Goal: Check status: Check status

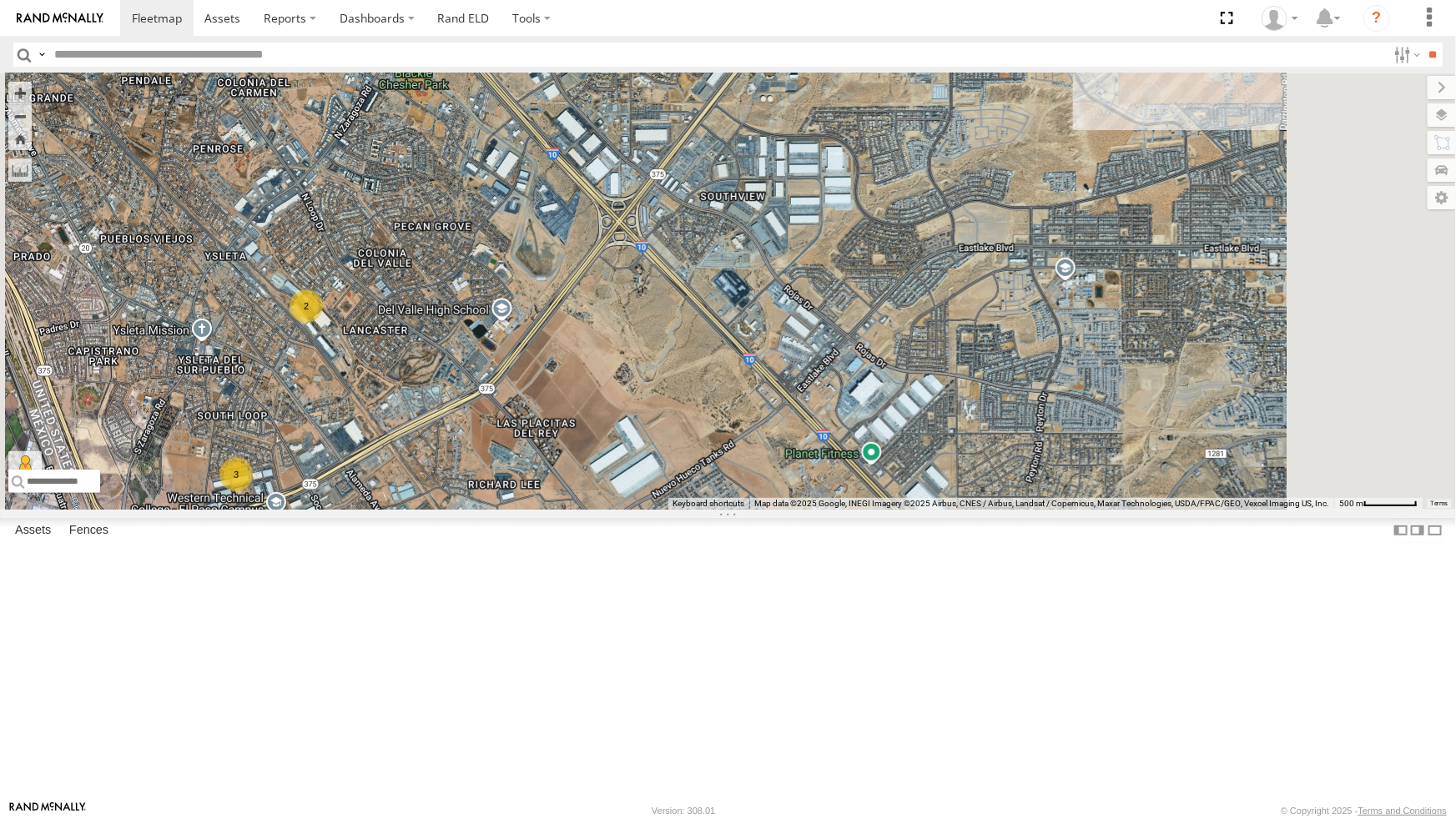
click at [0, 0] on div "All Assets" at bounding box center [0, 0] width 0 height 0
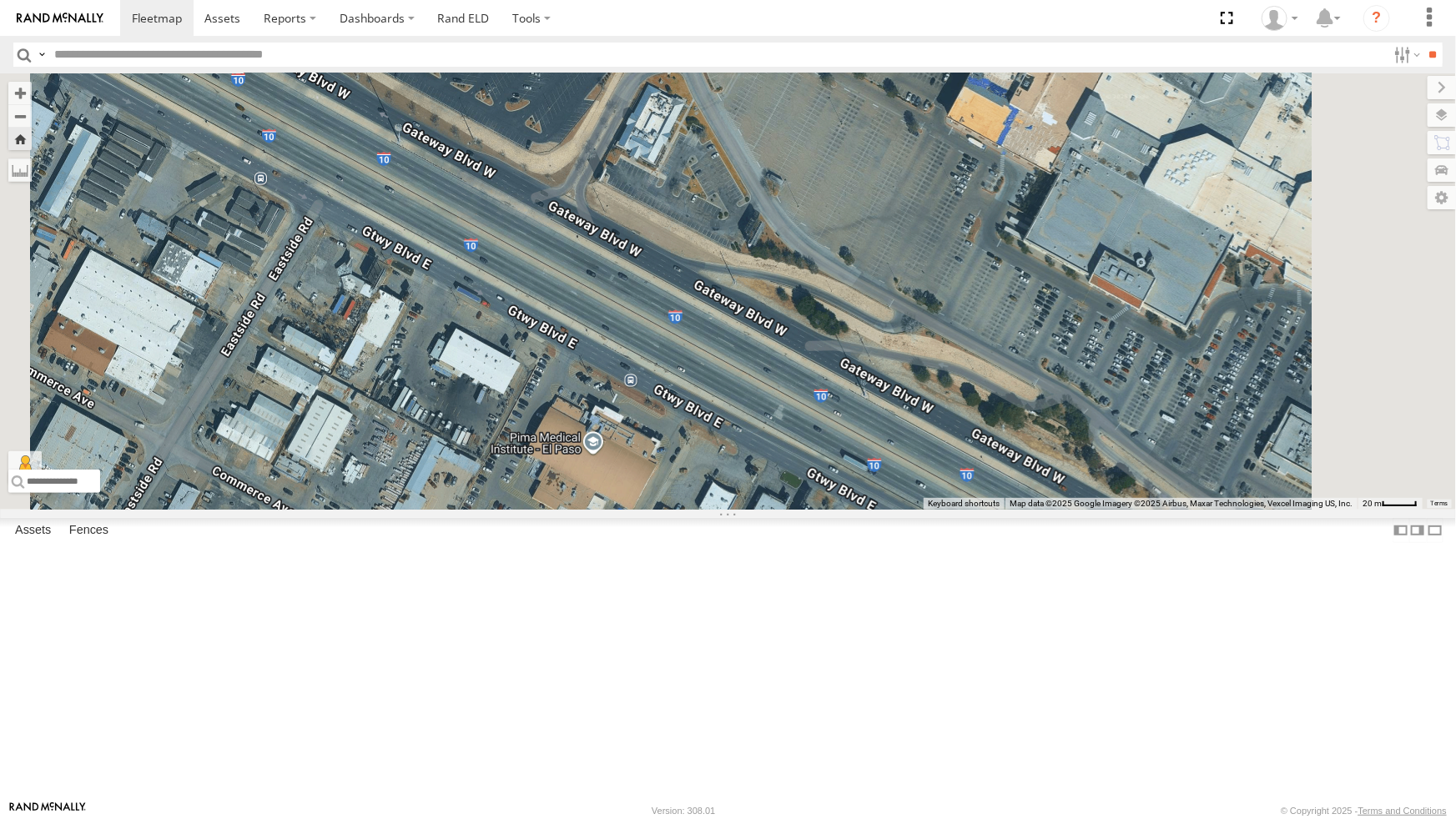
click at [0, 0] on div "All Assets" at bounding box center [0, 0] width 0 height 0
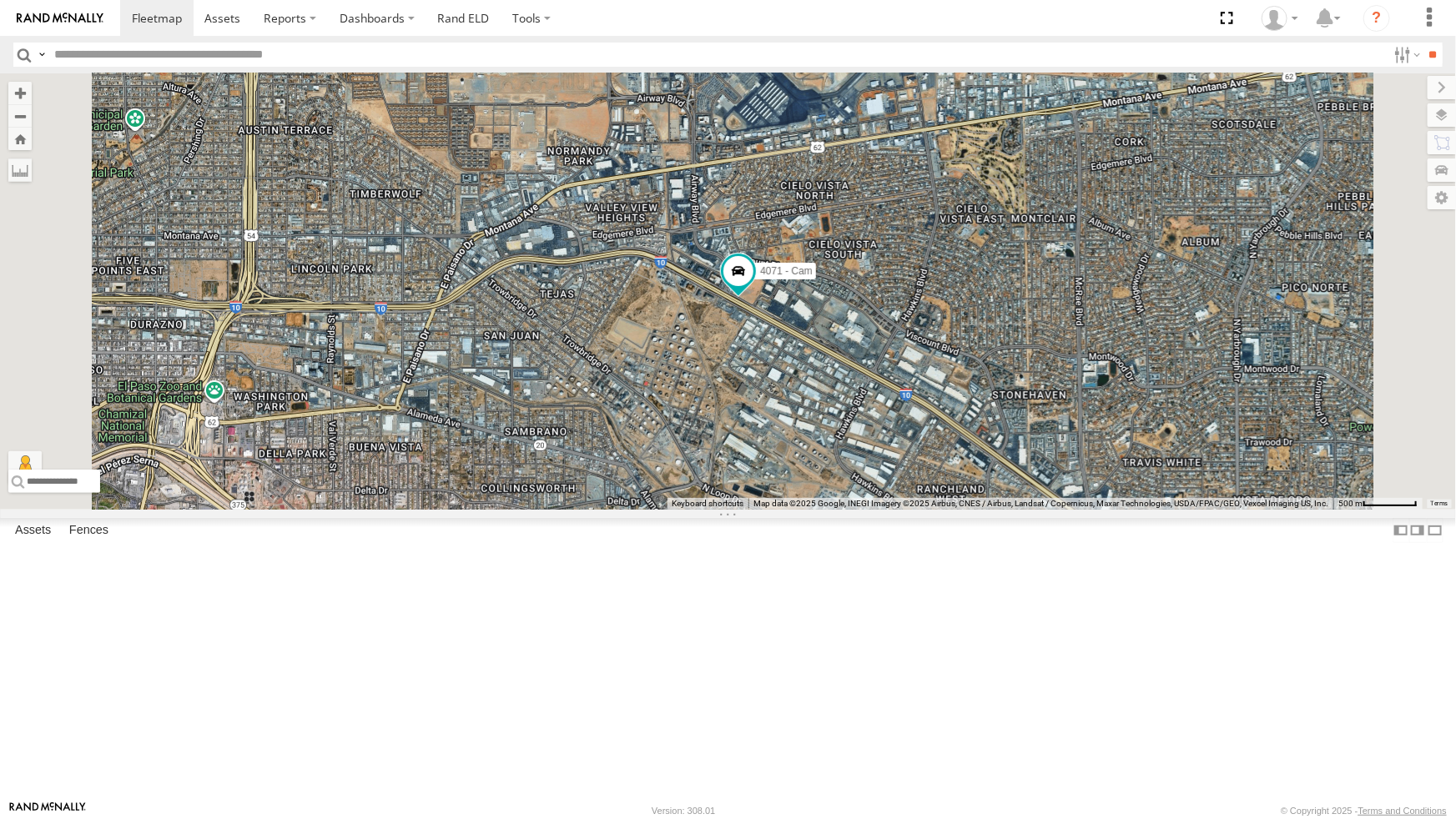
click at [696, 388] on div "444 - Cam 4071 - Cam" at bounding box center [728, 292] width 1456 height 437
click at [0, 0] on div "212 - Cam" at bounding box center [0, 0] width 0 height 0
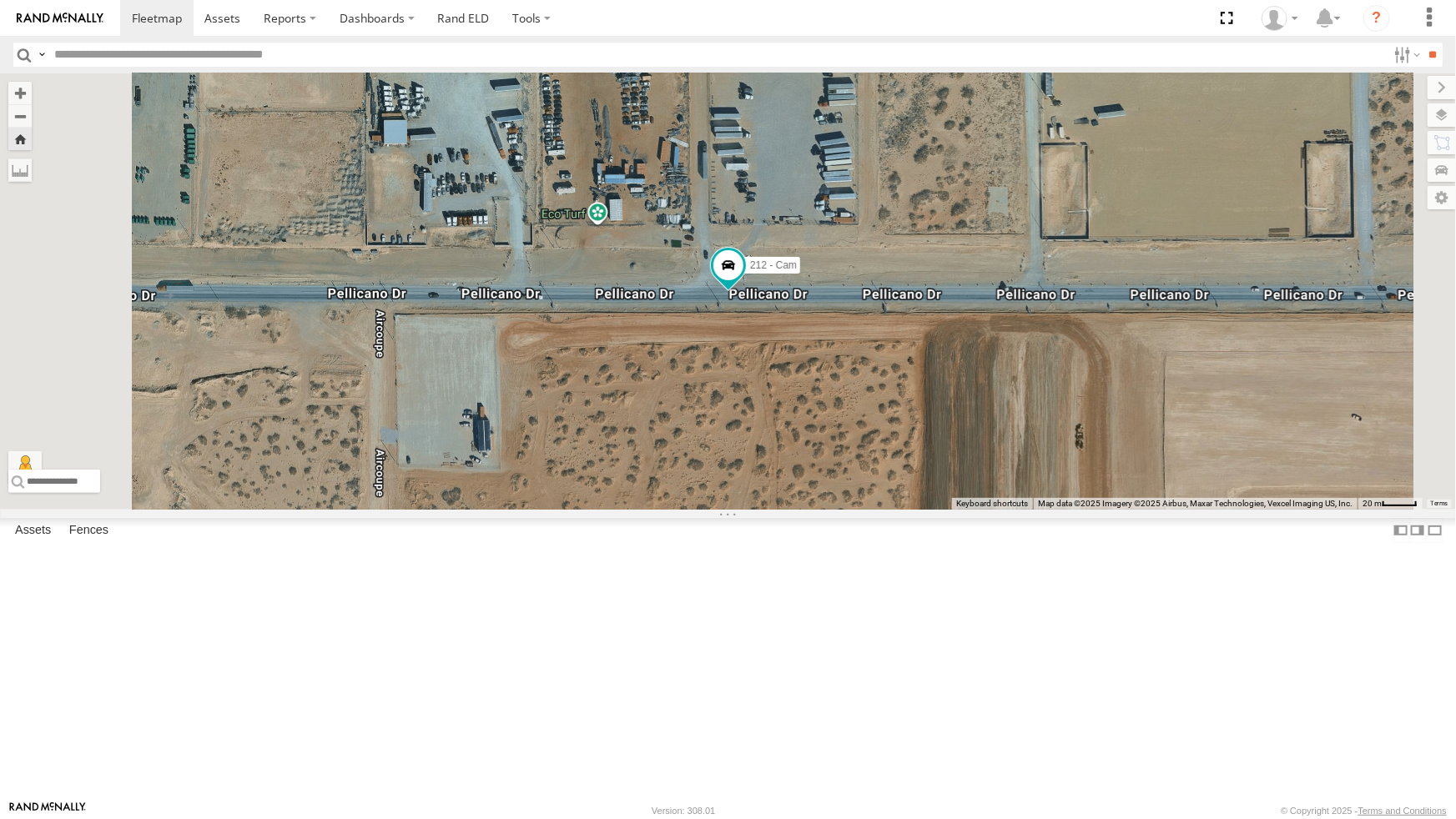
click at [0, 0] on div "4071 - Cam" at bounding box center [0, 0] width 0 height 0
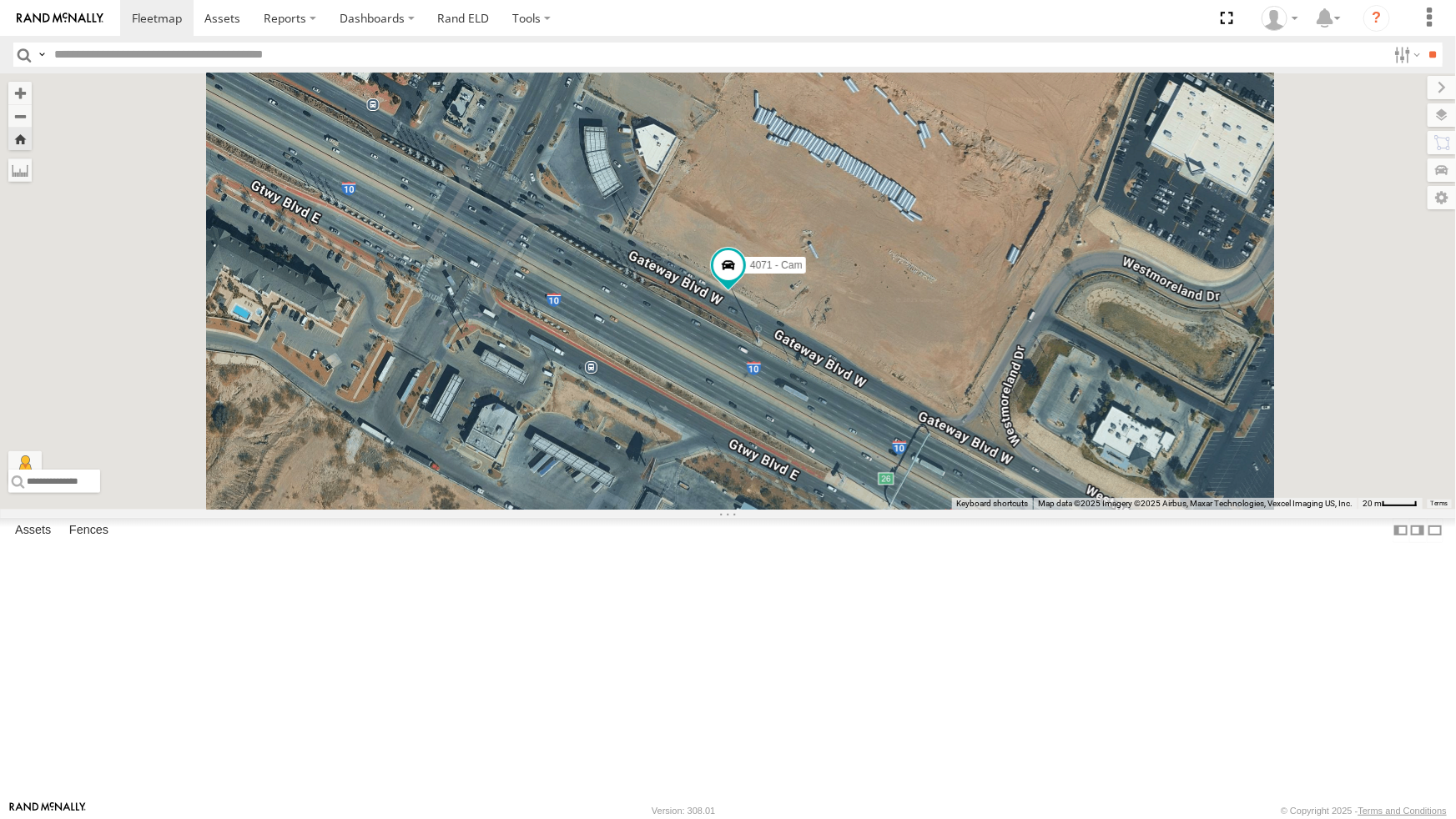
click at [0, 0] on div "All Assets" at bounding box center [0, 0] width 0 height 0
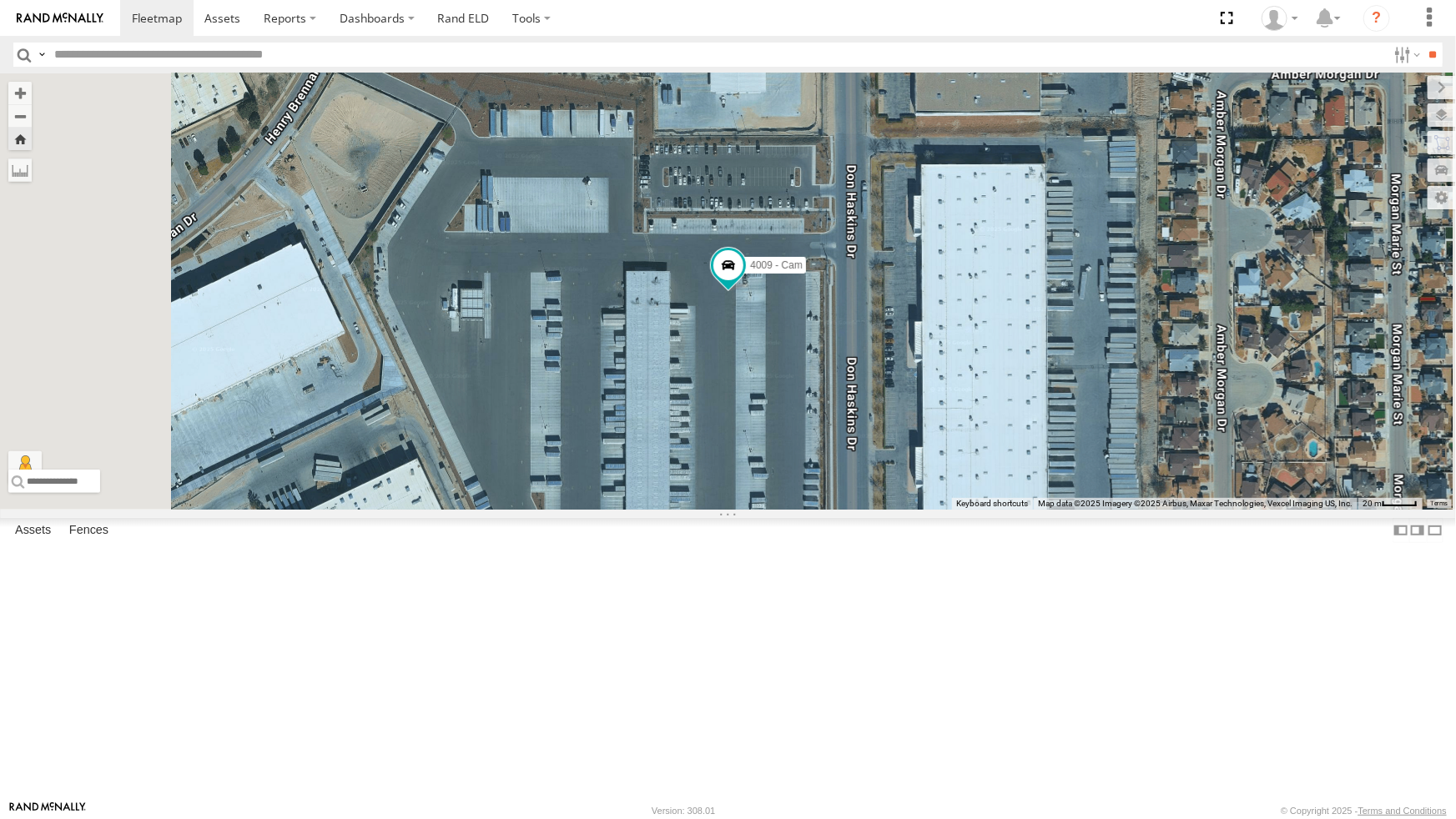
click at [876, 504] on div "4009 - Cam" at bounding box center [728, 292] width 1456 height 437
click at [822, 502] on div "4009 - Cam" at bounding box center [728, 292] width 1456 height 437
click at [0, 0] on div "Video" at bounding box center [0, 0] width 0 height 0
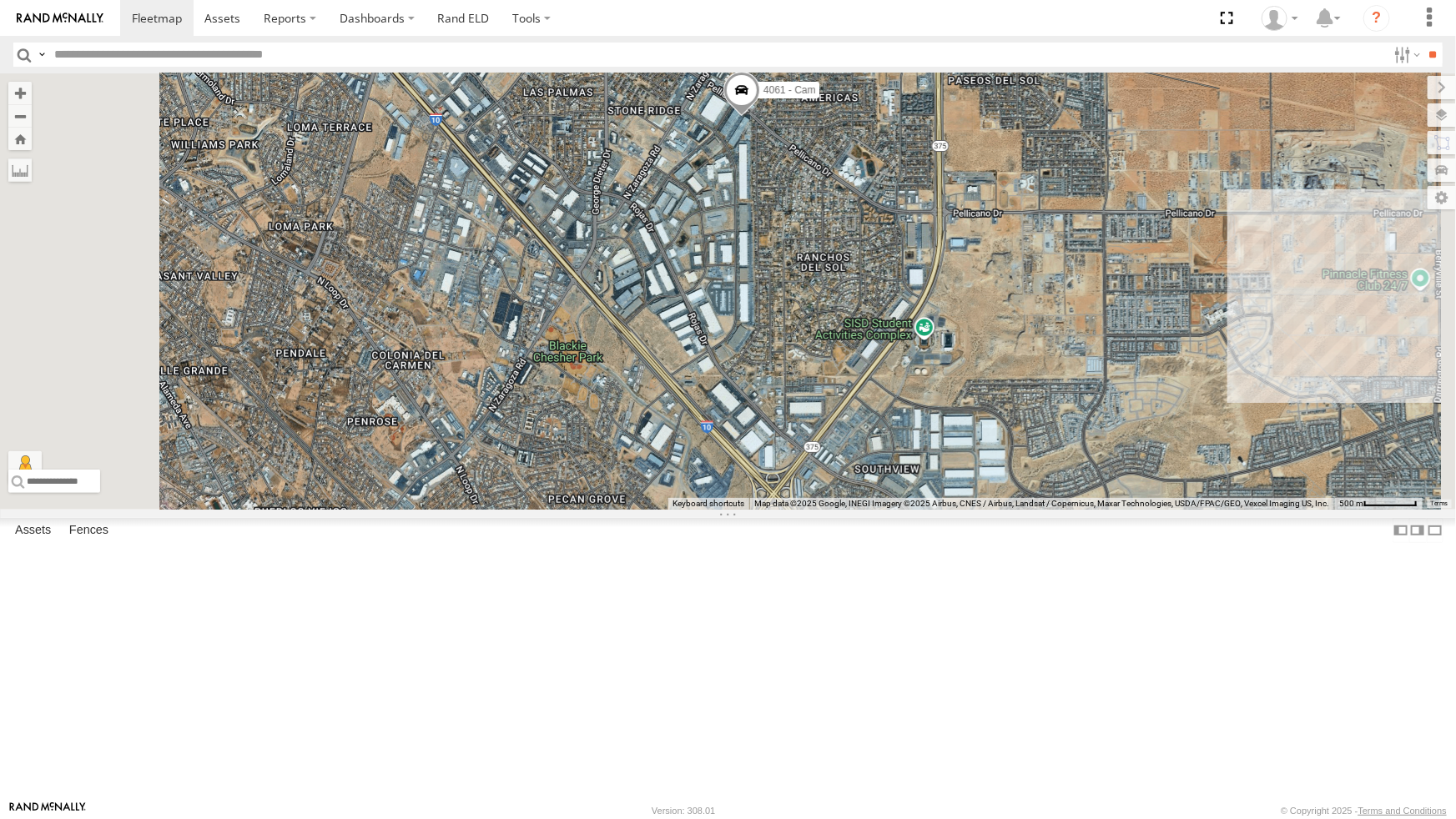
scroll to position [191, 0]
click at [0, 0] on div "All Assets" at bounding box center [0, 0] width 0 height 0
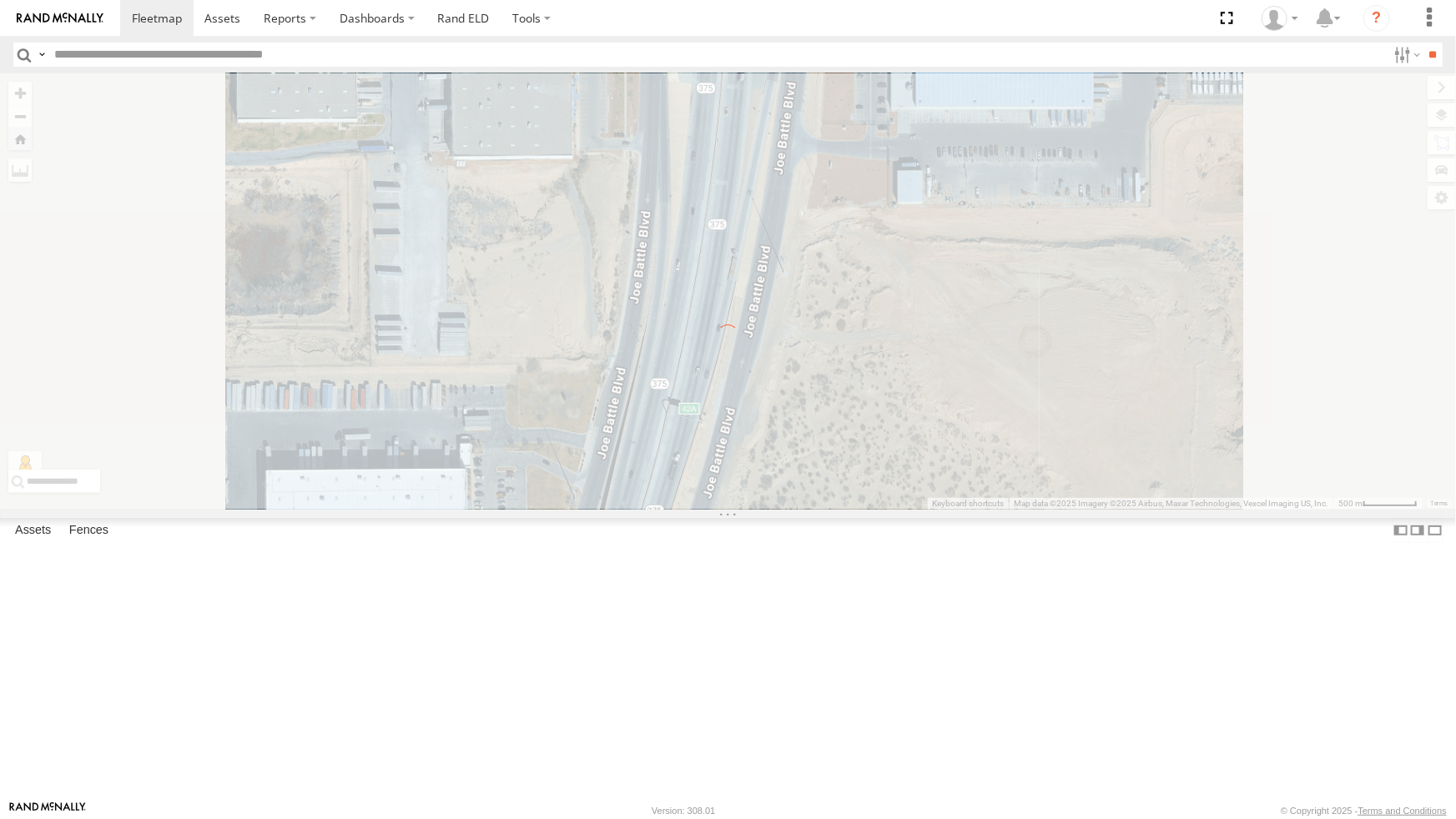
scroll to position [0, 0]
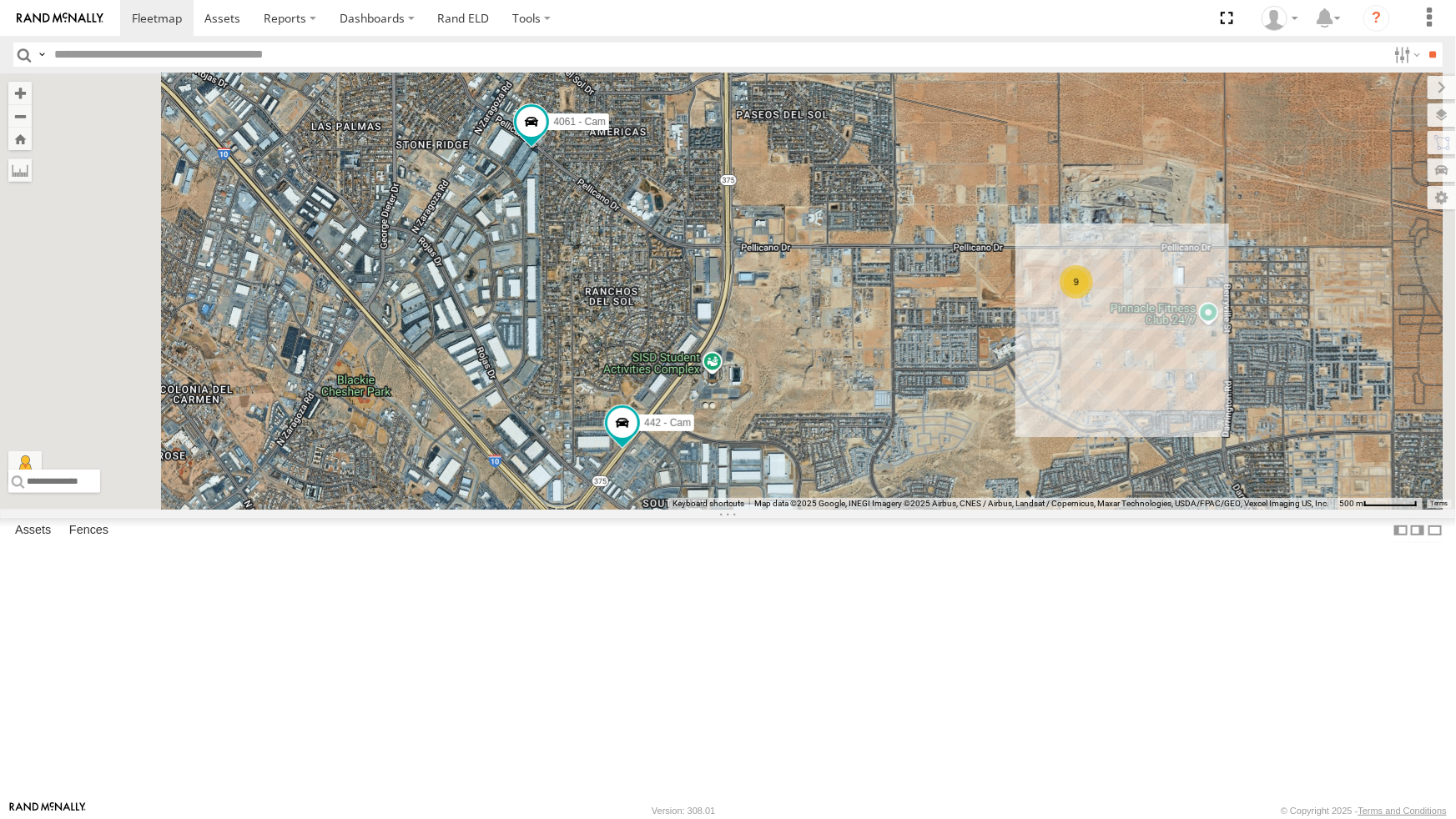
click at [0, 0] on div "4071 - Cam" at bounding box center [0, 0] width 0 height 0
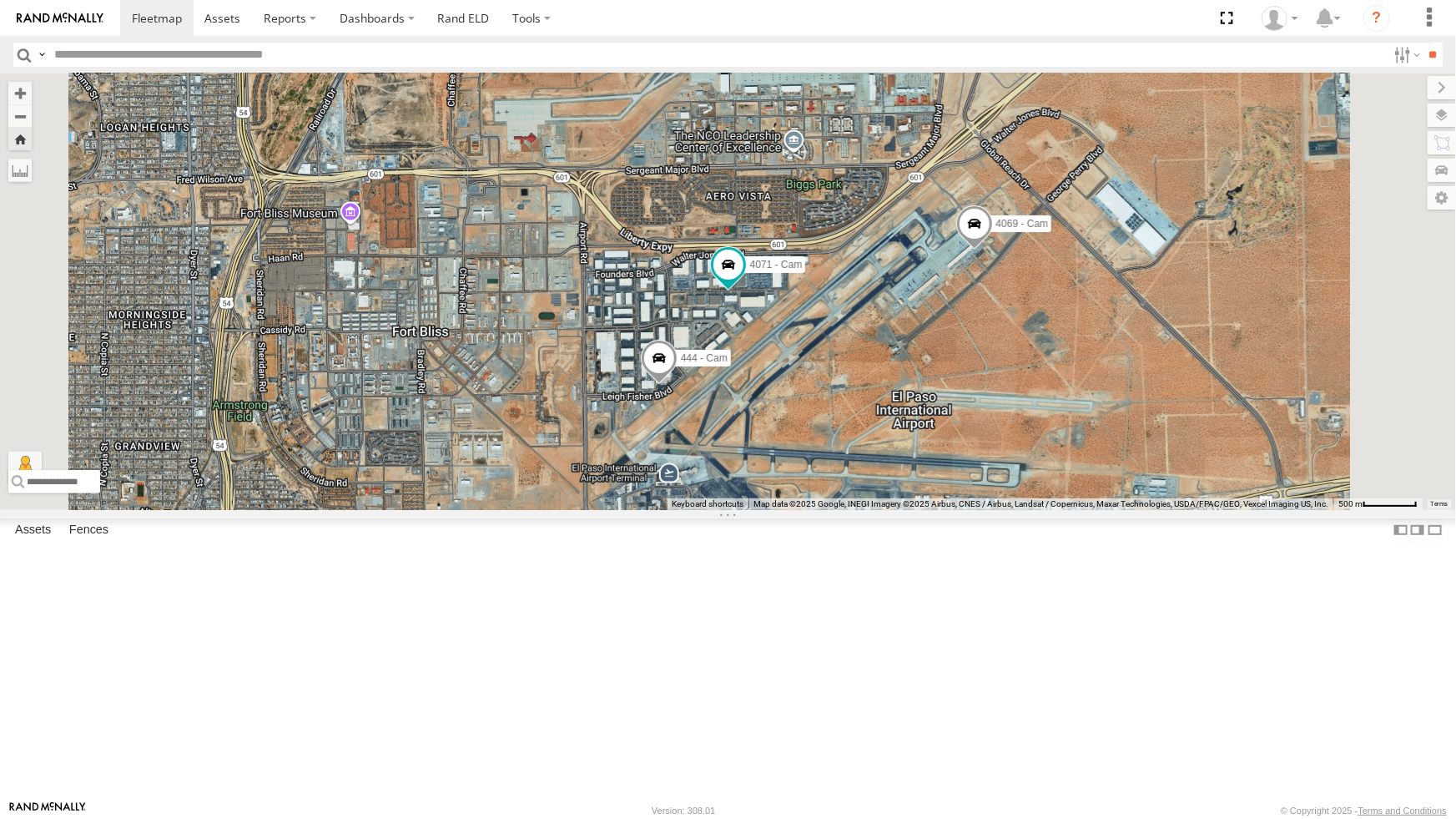
click at [543, 446] on div "4071 - Cam 4069 - Cam 444 - Cam" at bounding box center [728, 291] width 1456 height 436
click at [569, 487] on div "4071 - Cam 4069 - Cam 444 - Cam" at bounding box center [728, 291] width 1456 height 436
click at [708, 509] on div "4071 - Cam 4069 - Cam 444 - Cam" at bounding box center [728, 291] width 1456 height 436
click at [664, 510] on div "4071 - Cam 4069 - Cam 444 - Cam" at bounding box center [728, 292] width 1456 height 437
click at [577, 495] on div "4069 - Cam 444 - Cam 4071 - Cam" at bounding box center [728, 292] width 1456 height 437
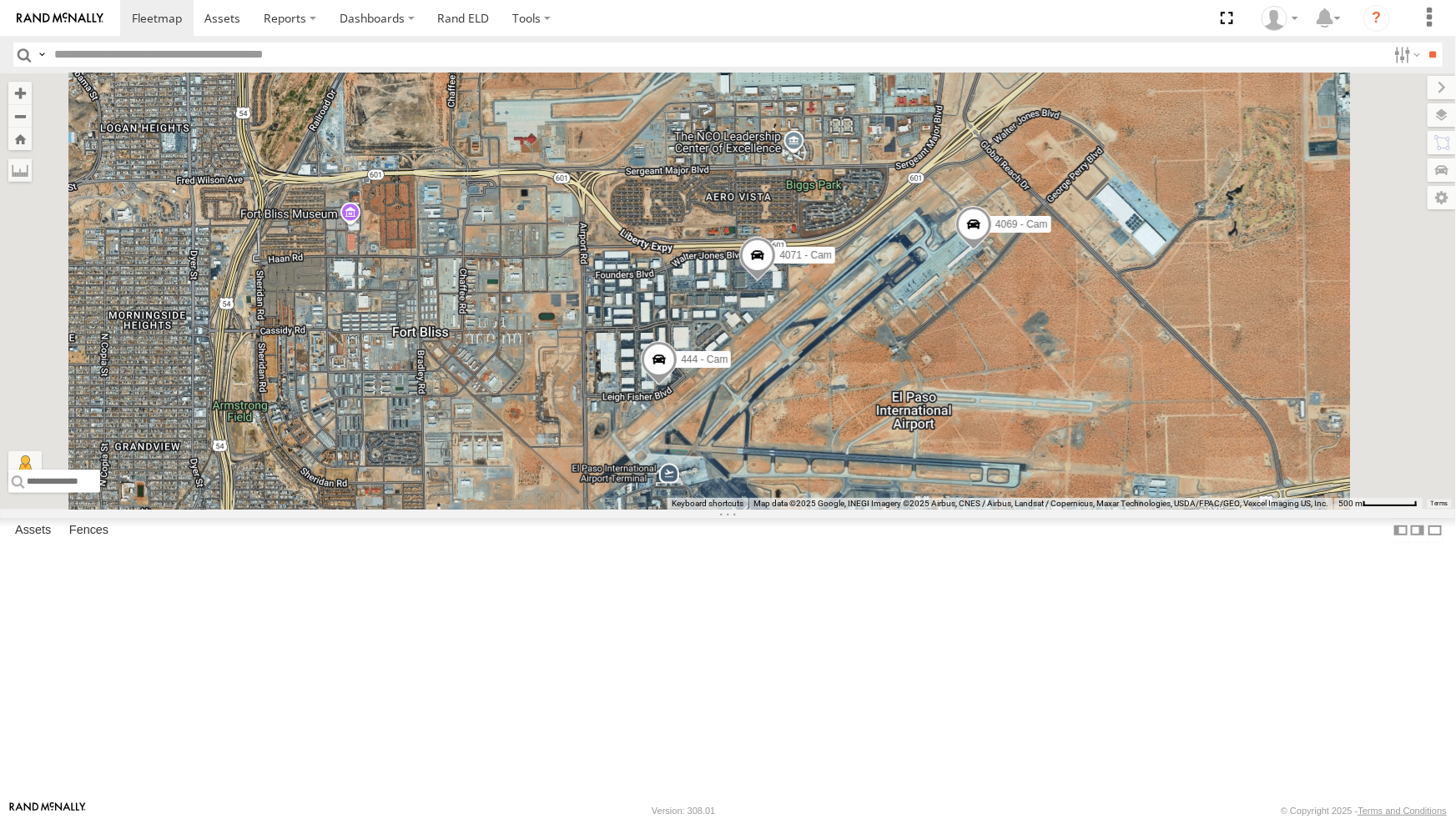
click at [0, 0] on div "4071 - Cam" at bounding box center [0, 0] width 0 height 0
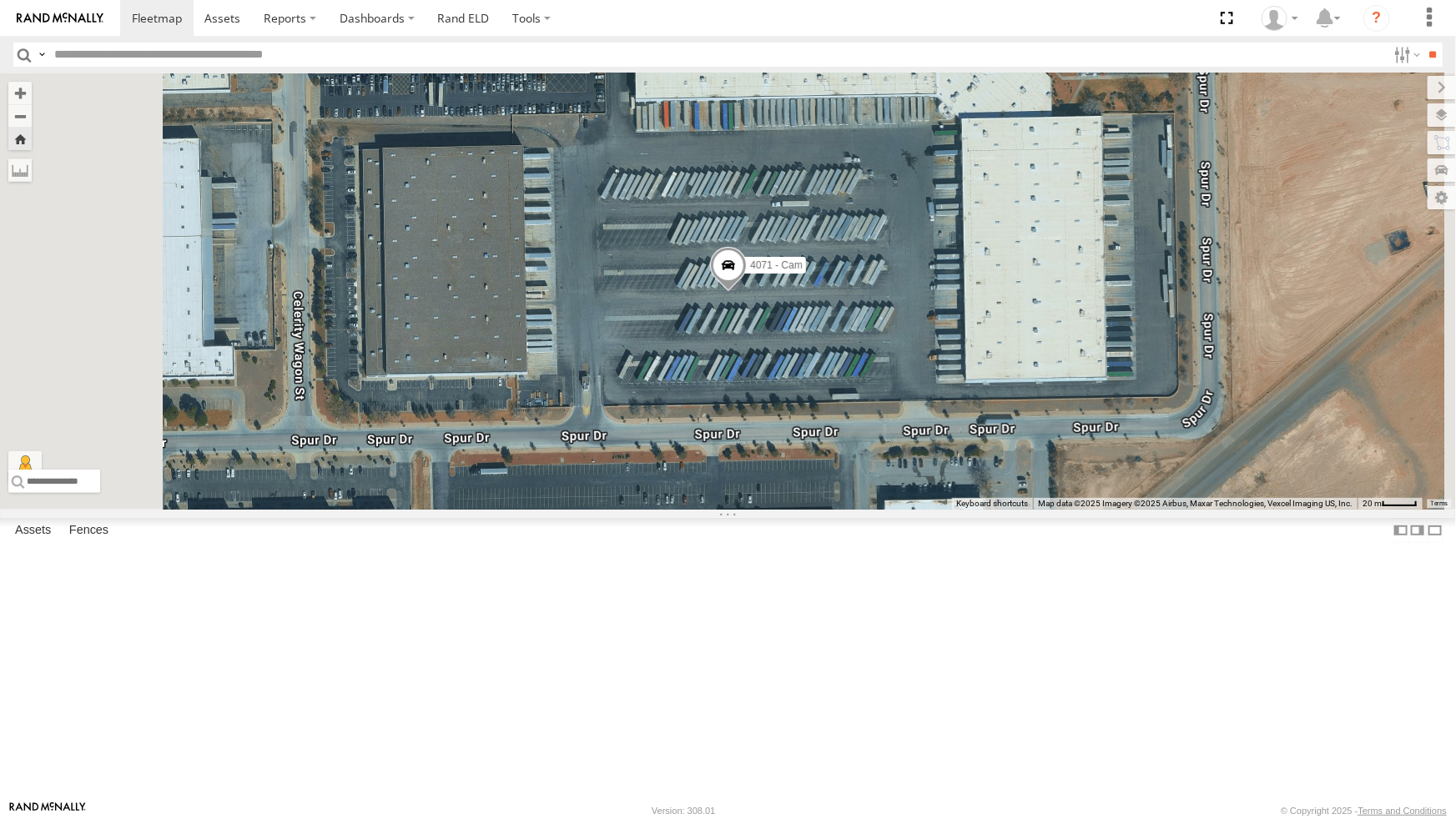
click at [0, 0] on div "442 - Cam" at bounding box center [0, 0] width 0 height 0
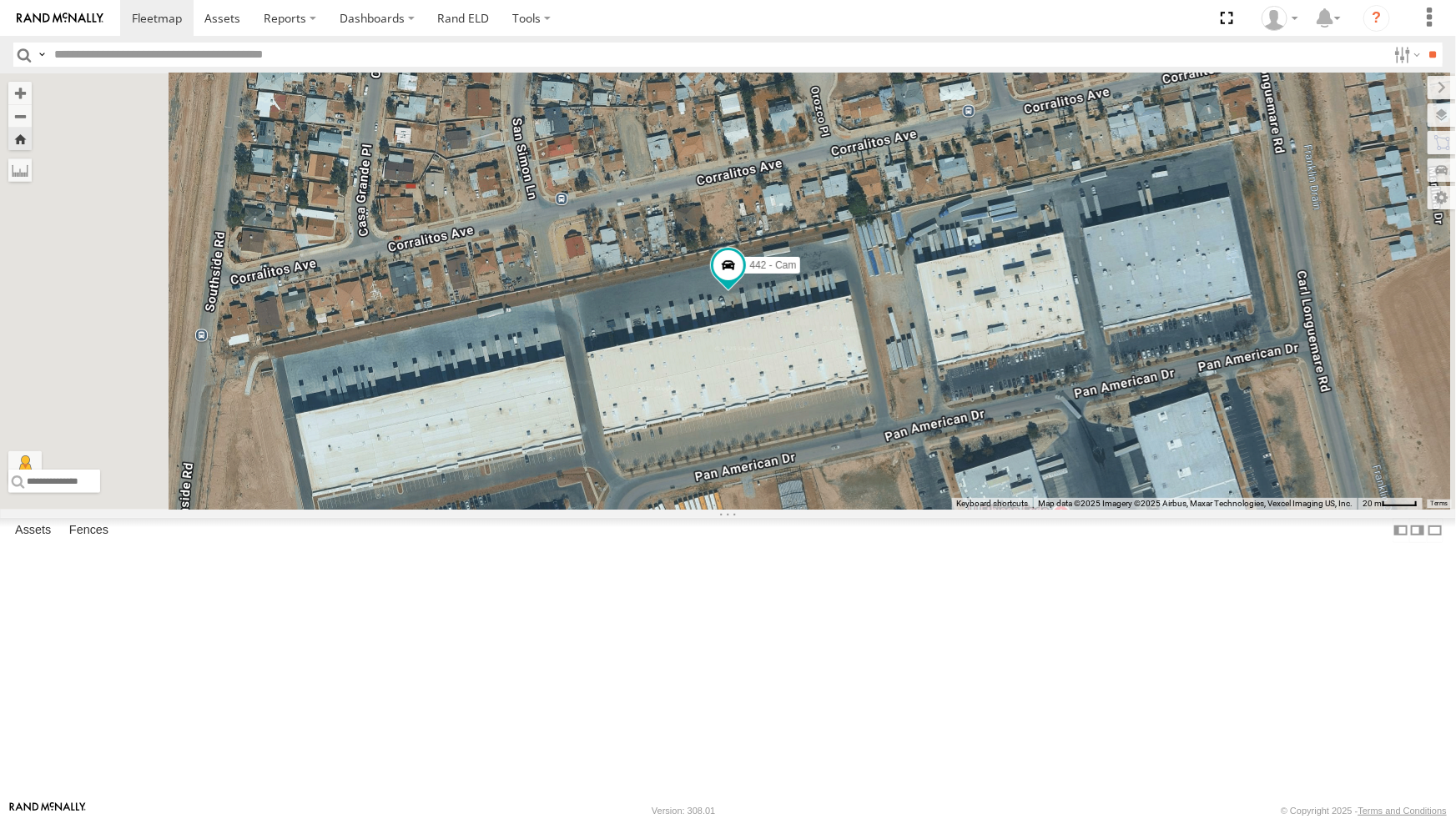
click at [0, 0] on div "4009 - Cam" at bounding box center [0, 0] width 0 height 0
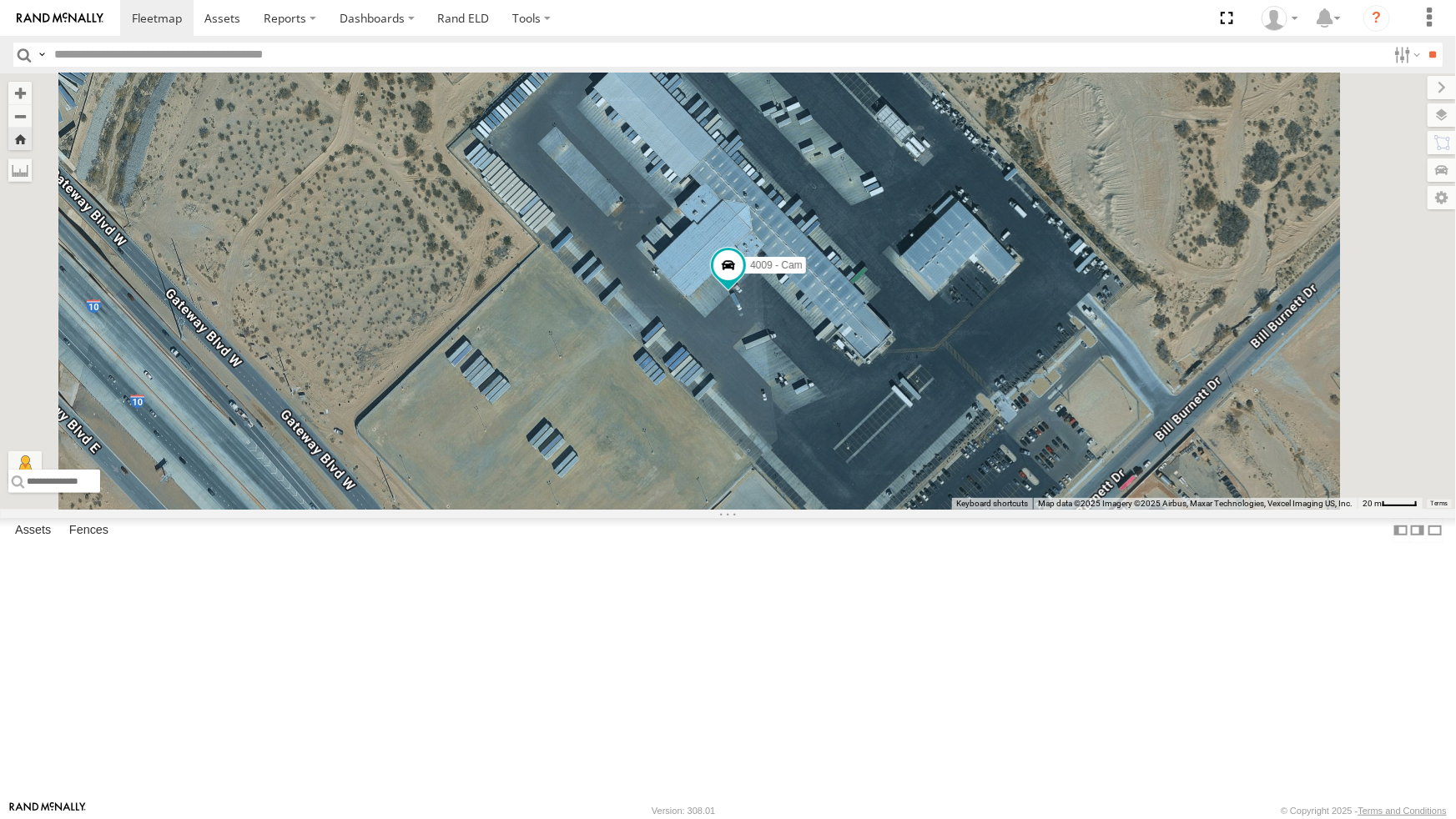
click at [604, 509] on div "4009 - Cam" at bounding box center [728, 292] width 1456 height 437
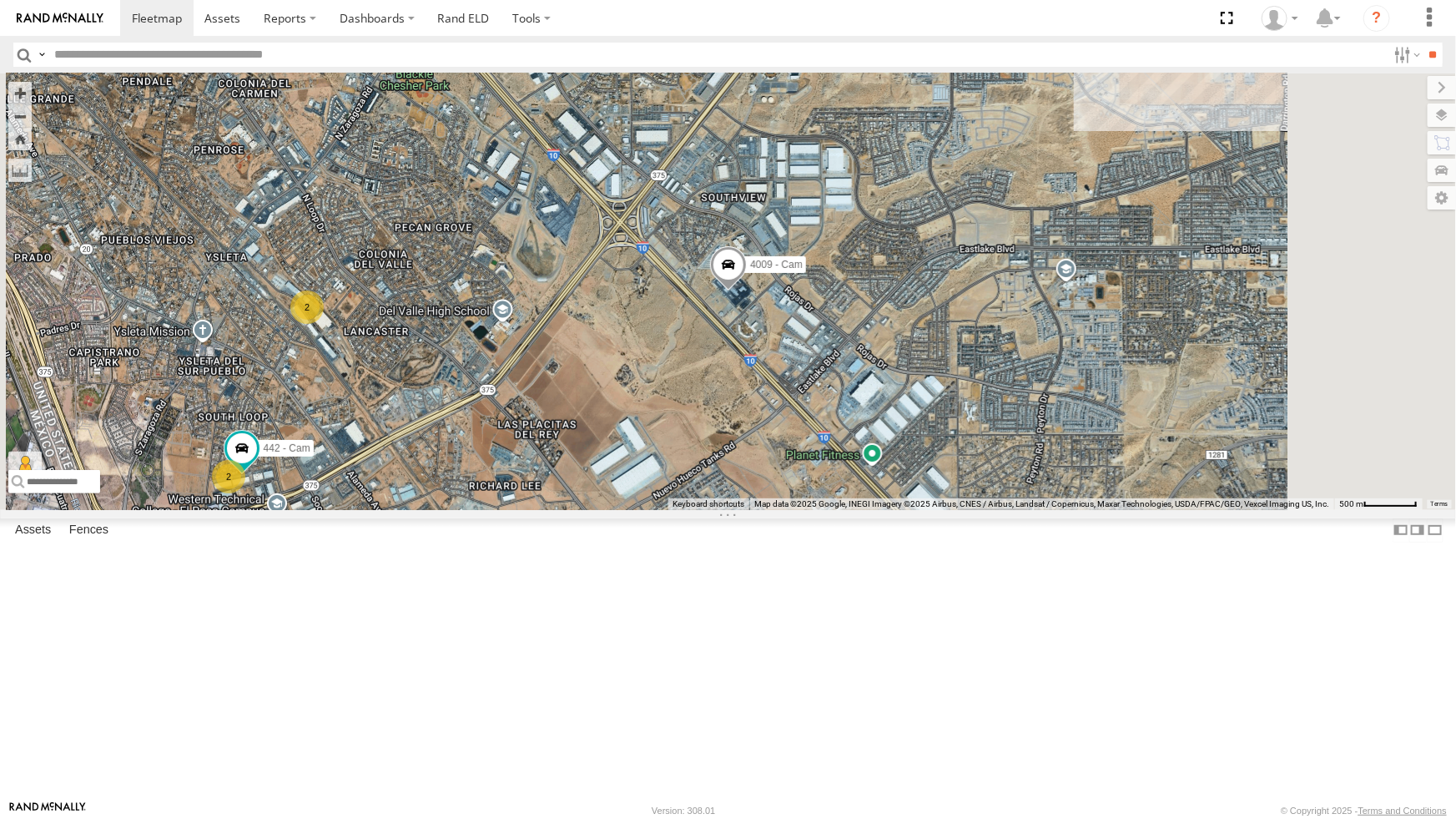
click at [621, 509] on div "9 442 - Cam 2 4054 - Cam 2 2 4061 - Cam 4009 - Cam" at bounding box center [728, 291] width 1456 height 436
click at [821, 468] on div "9 442 - Cam 2 4054 - Cam 2 2 4061 - Cam 4009 - Cam" at bounding box center [728, 291] width 1456 height 436
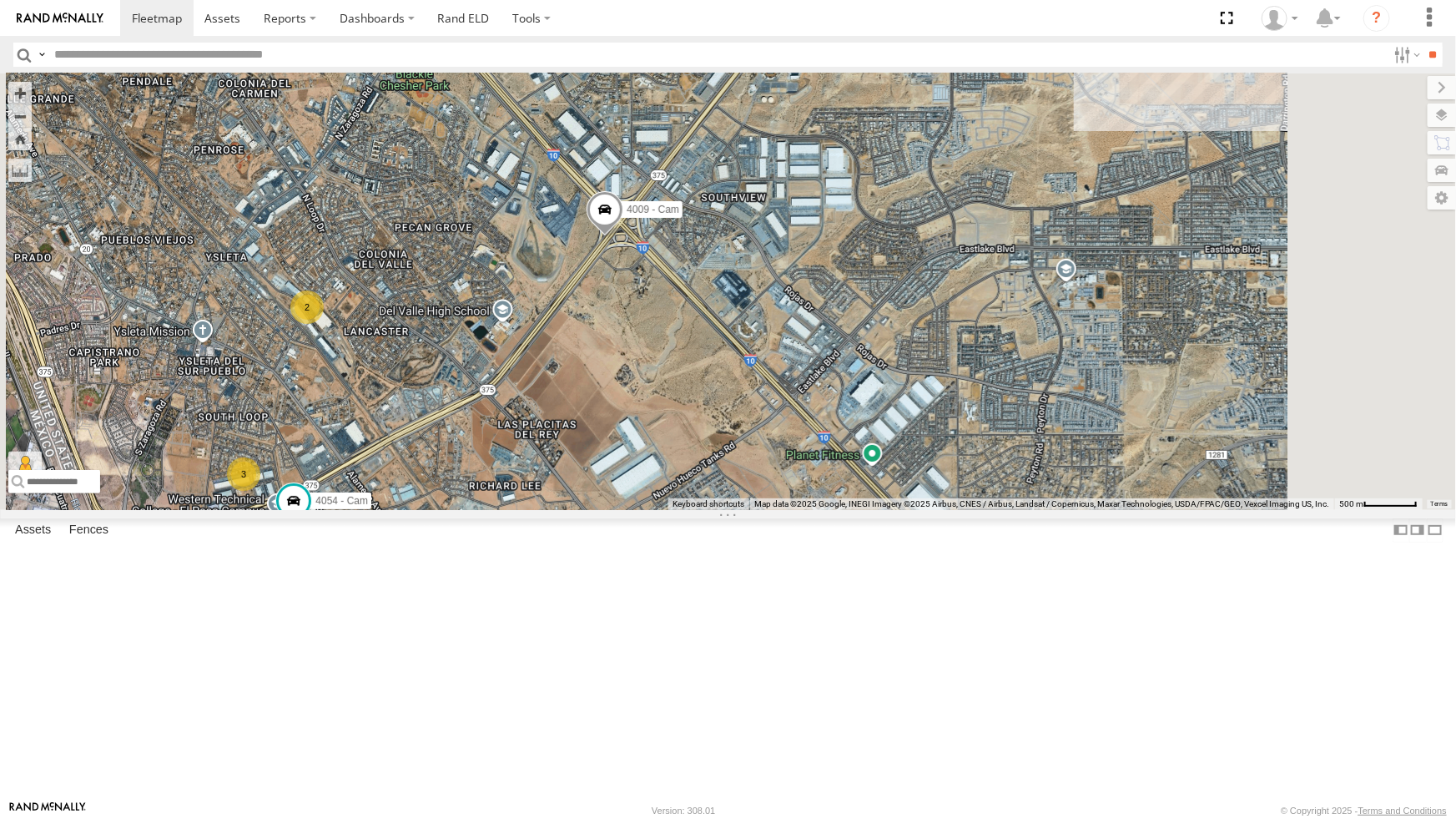
click at [621, 508] on div "9 3 4054 - Cam 3 2 4061 - Cam 4009 - Cam" at bounding box center [728, 291] width 1456 height 436
click at [659, 510] on div "9 3 4054 - Cam 3 2 4061 - Cam 4009 - Cam" at bounding box center [728, 292] width 1456 height 437
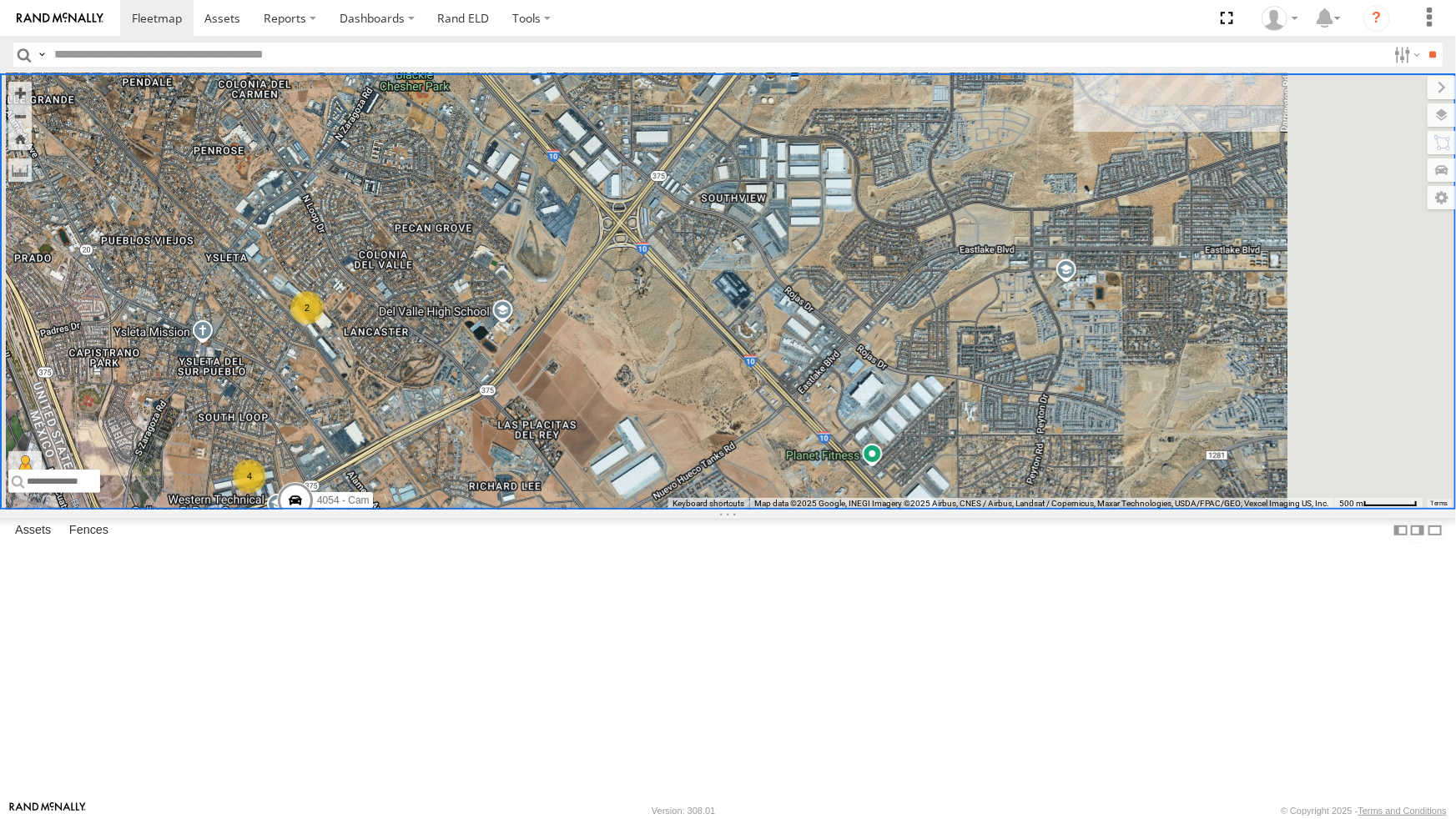
click at [973, 509] on div "9 4 4054 - Cam 3 2 4061 - Cam" at bounding box center [728, 292] width 1456 height 437
click at [836, 451] on div "9 4 4054 - Cam 3 2 4061 - Cam" at bounding box center [728, 292] width 1456 height 437
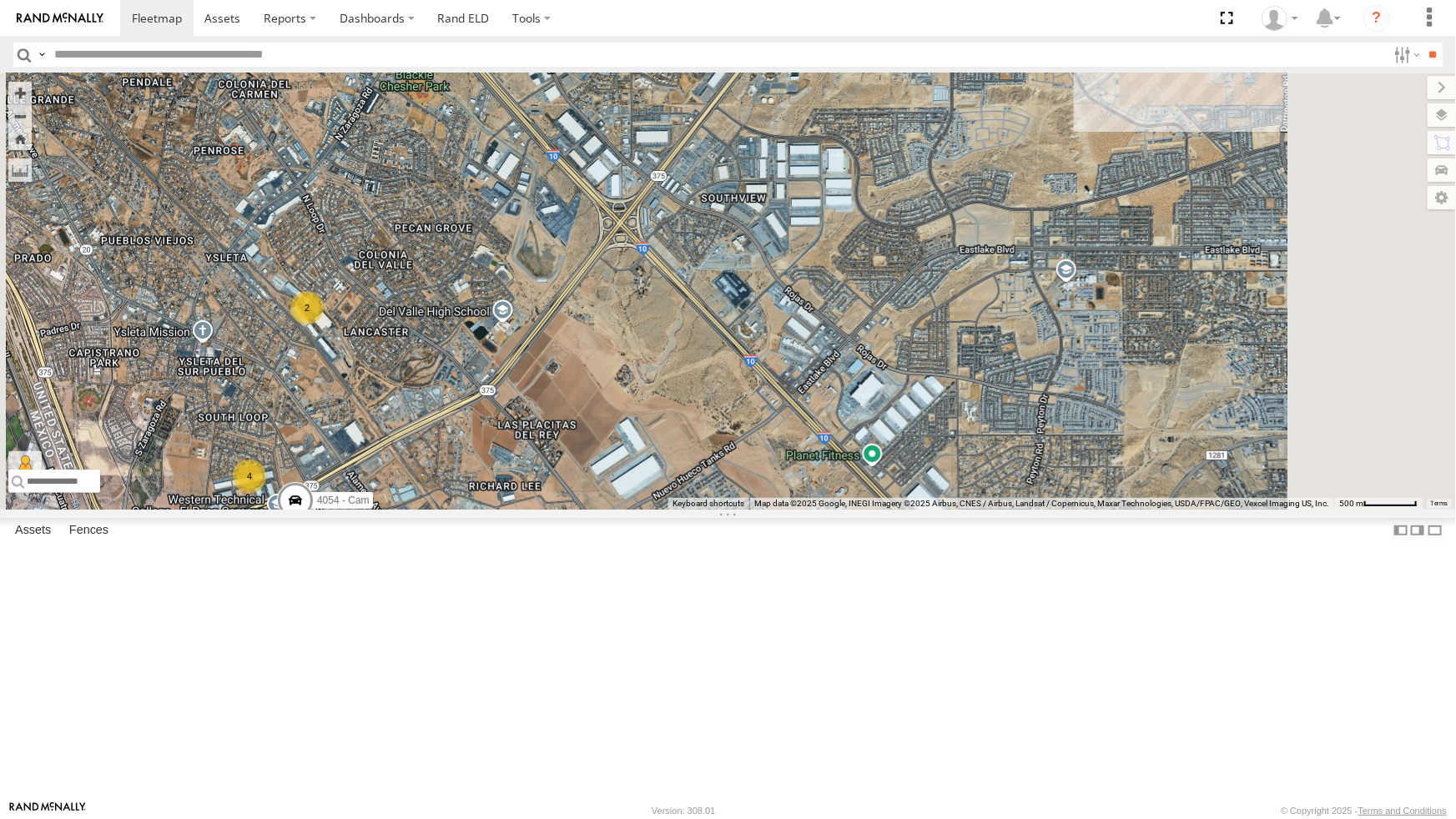
click at [0, 0] on div "442 - Cam" at bounding box center [0, 0] width 0 height 0
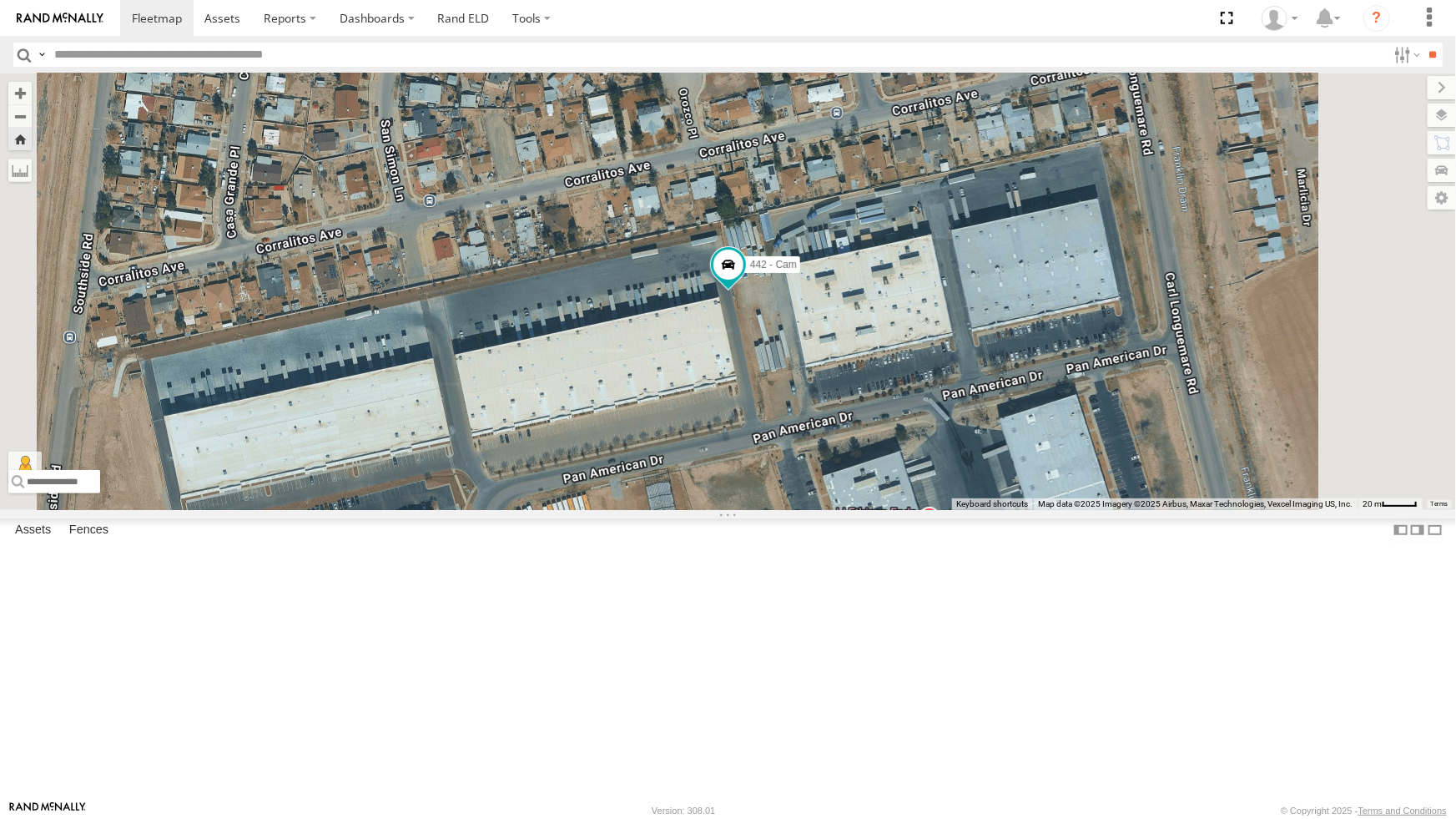
click at [0, 0] on div "All Assets" at bounding box center [0, 0] width 0 height 0
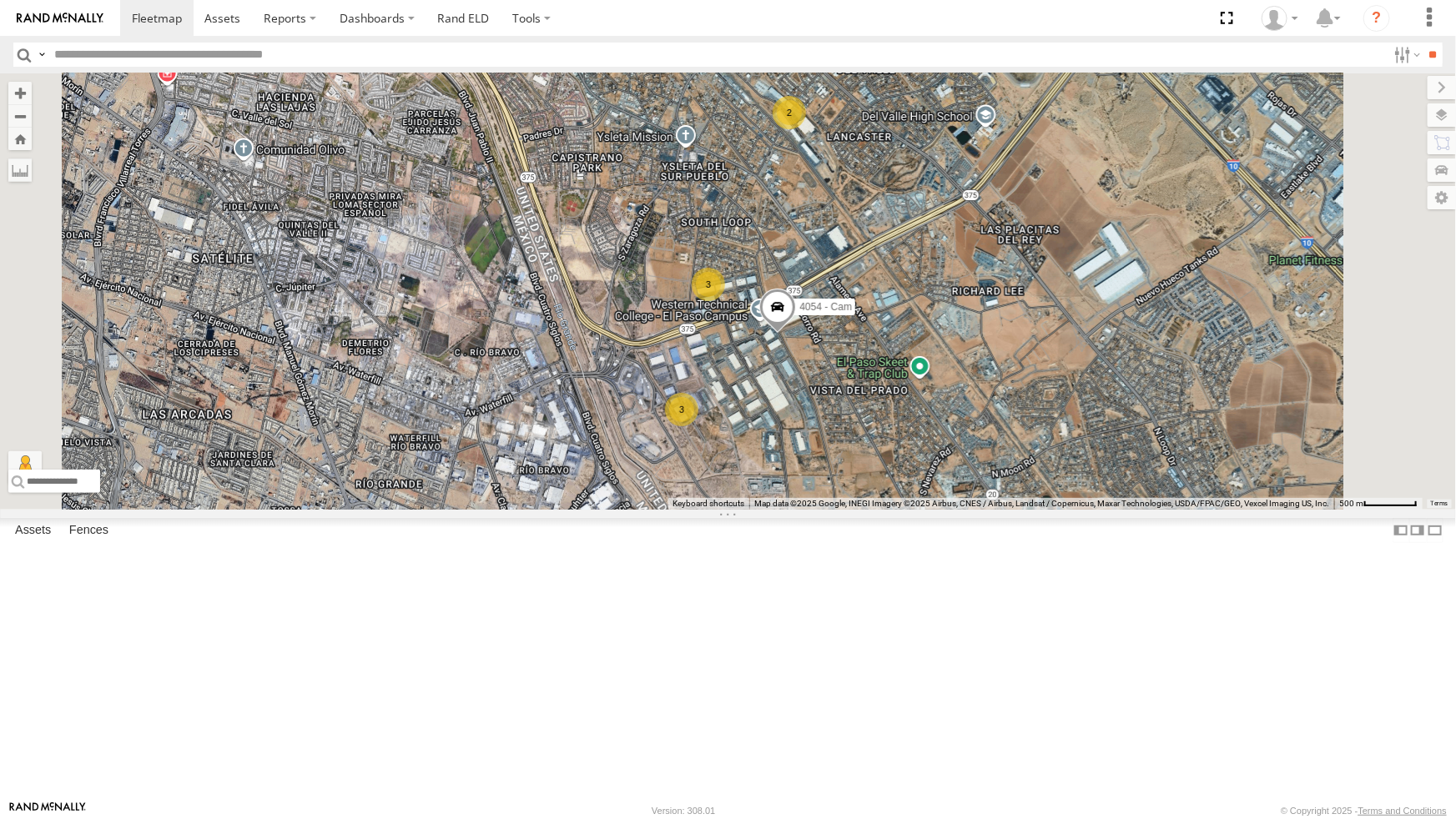
click at [0, 0] on div "442 - Cam" at bounding box center [0, 0] width 0 height 0
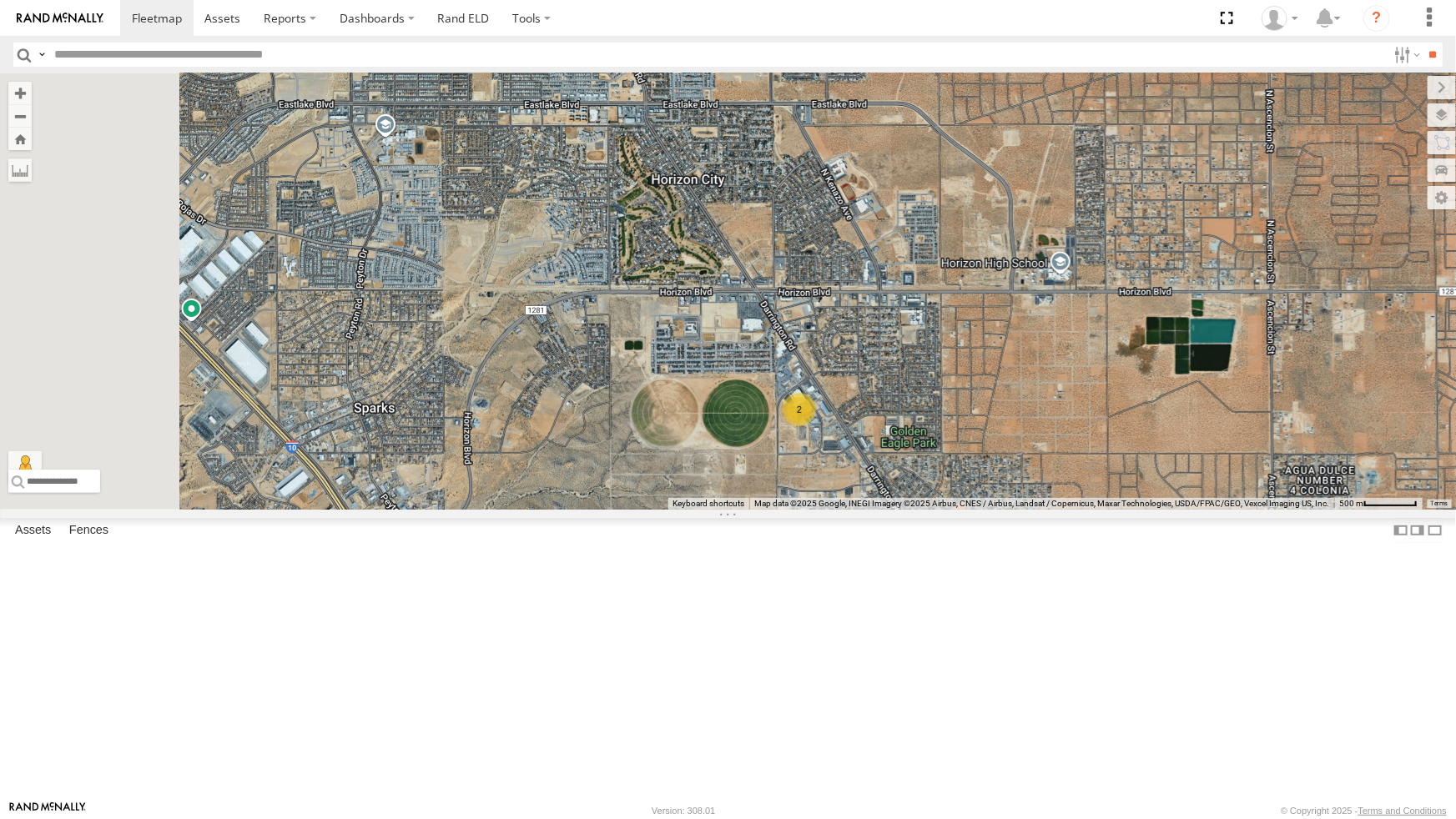
click at [0, 0] on div "All Assets" at bounding box center [0, 0] width 0 height 0
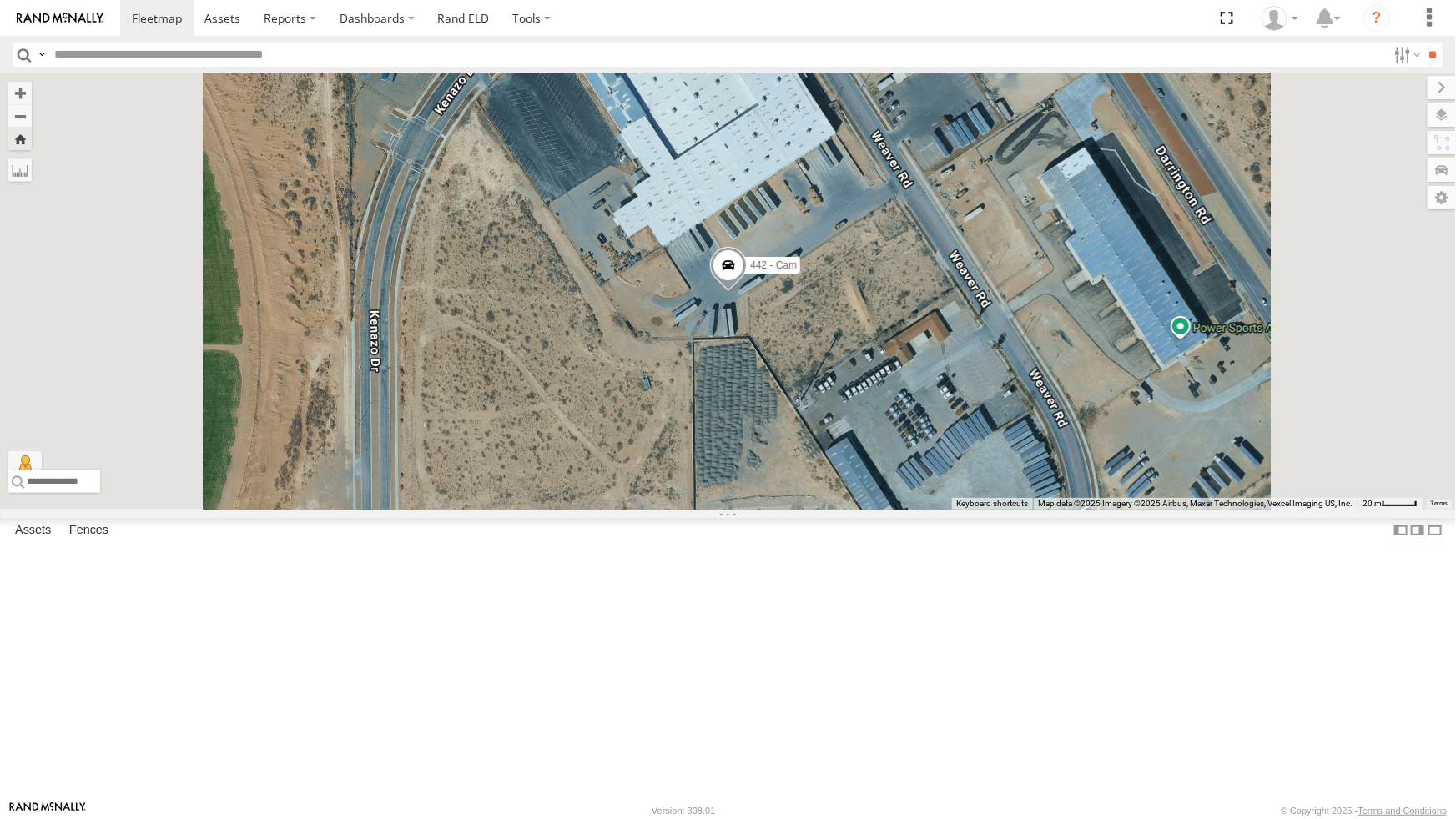
click at [822, 501] on div "442 - Cam" at bounding box center [728, 292] width 1456 height 437
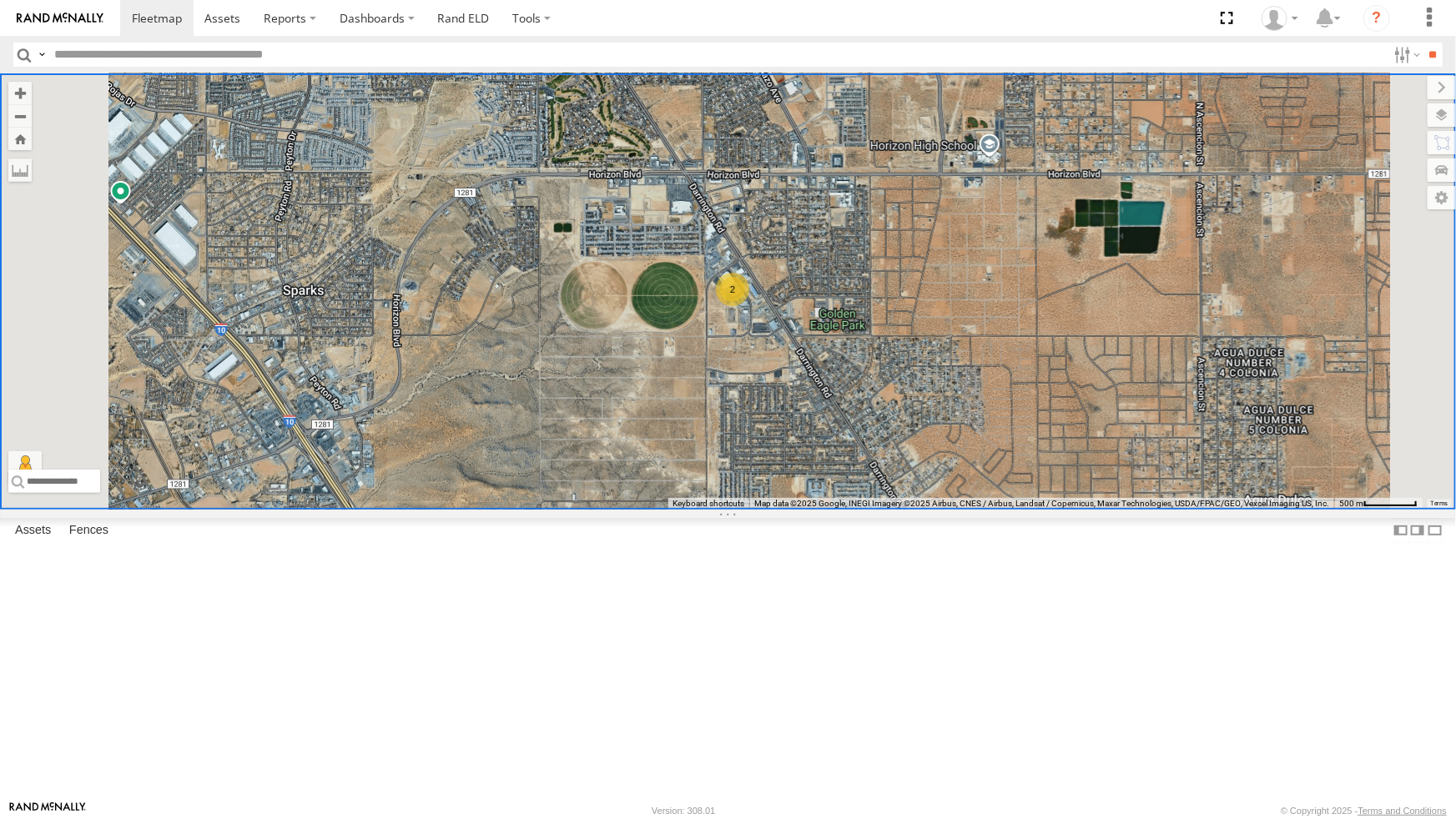
click at [0, 0] on div "All Assets" at bounding box center [0, 0] width 0 height 0
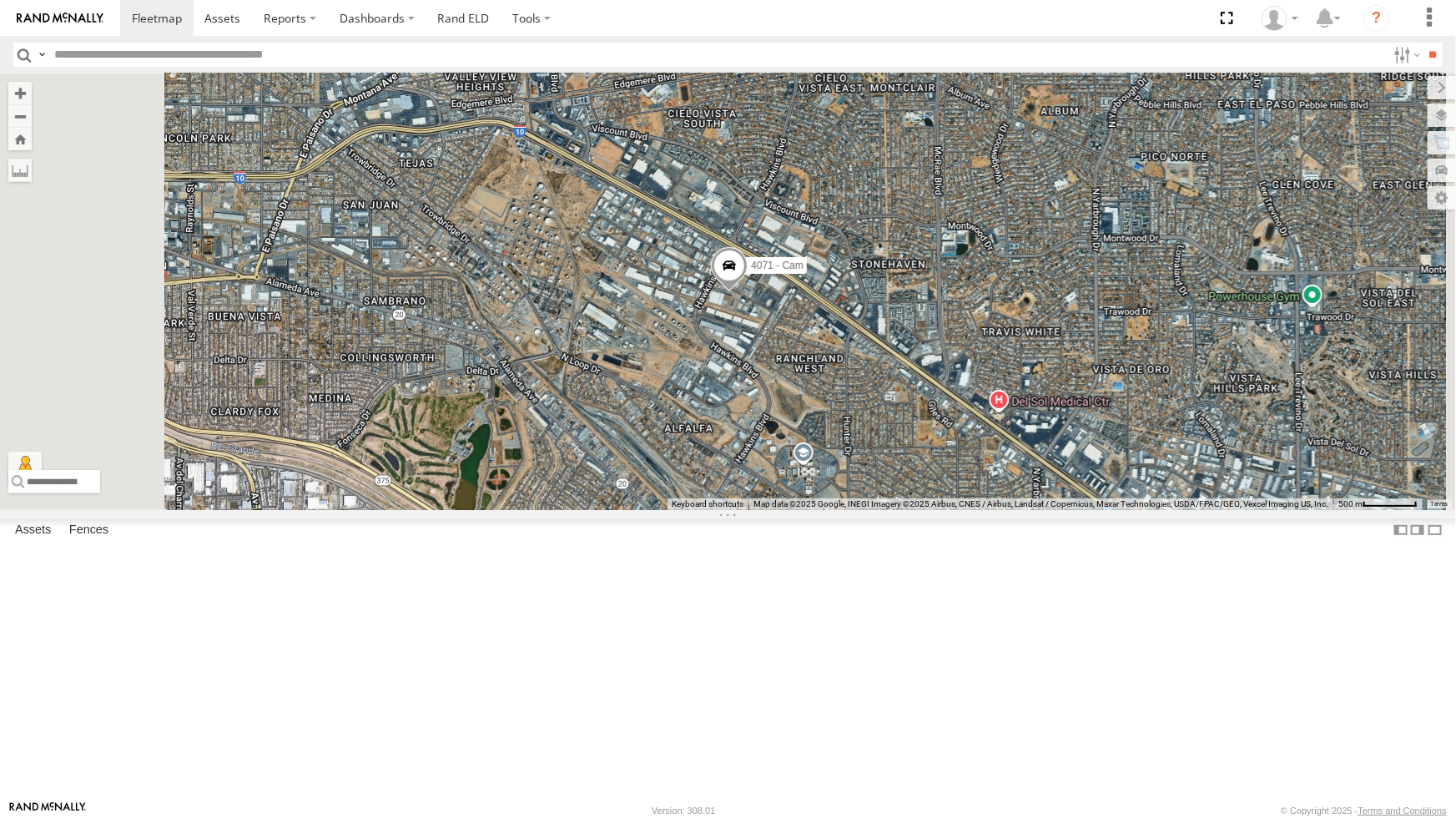
click at [806, 467] on div "4071 - Cam" at bounding box center [728, 291] width 1456 height 436
drag, startPoint x: 267, startPoint y: 326, endPoint x: 271, endPoint y: 304, distance: 22.4
click at [0, 0] on div "Spotter 738 - Cam All Assets Cargo Care HQ Cargo Care Inc. 31.72344 -106.23136 …" at bounding box center [0, 0] width 0 height 0
click at [0, 0] on link at bounding box center [0, 0] width 0 height 0
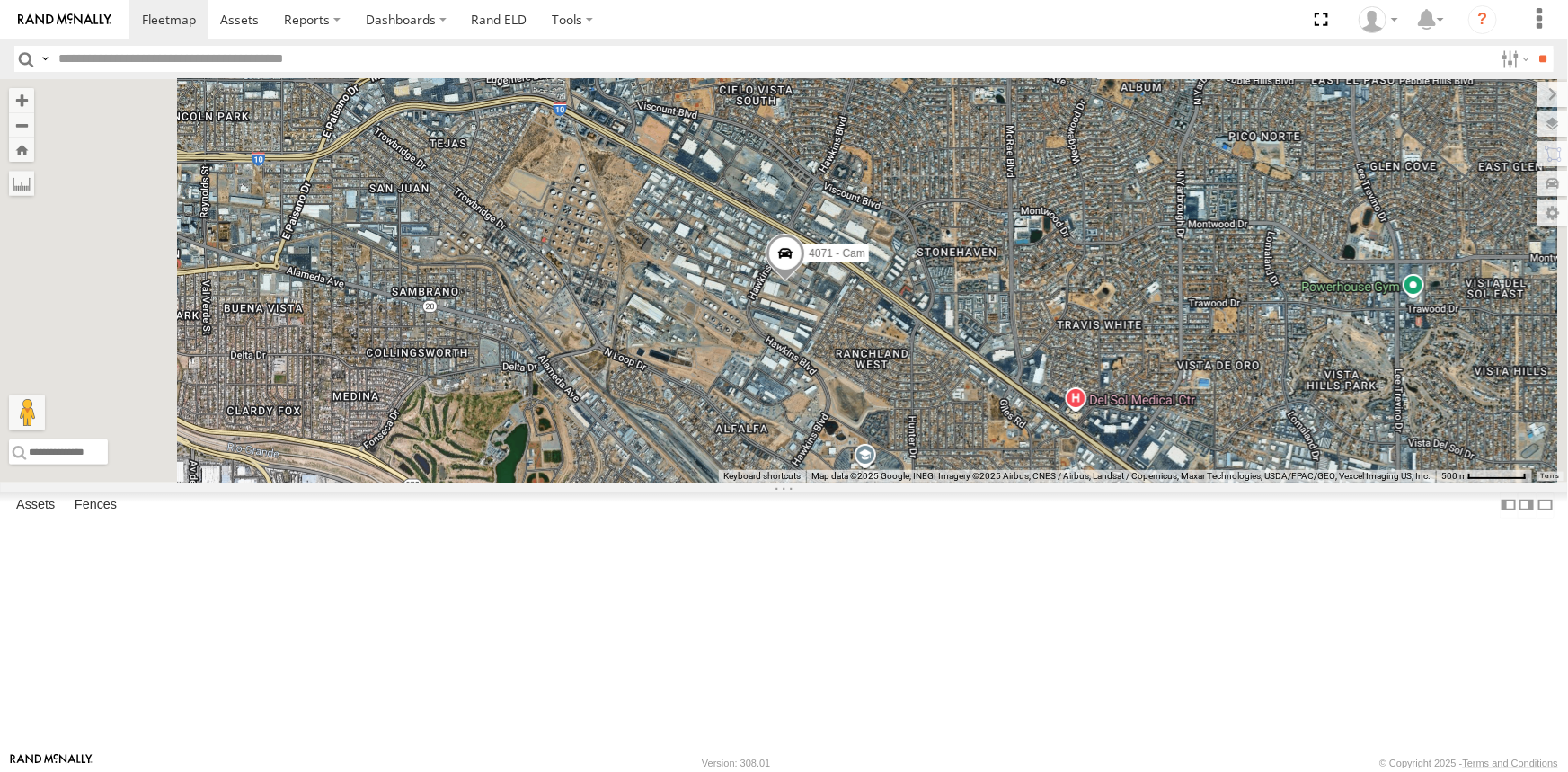
click at [611, 482] on div "4071 - Cam" at bounding box center [784, 281] width 1568 height 404
click at [707, 482] on div "4071 - Cam" at bounding box center [784, 281] width 1568 height 404
click at [565, 482] on div "4071 - Cam" at bounding box center [784, 281] width 1568 height 404
click at [857, 341] on div "4071 - Cam" at bounding box center [784, 281] width 1568 height 404
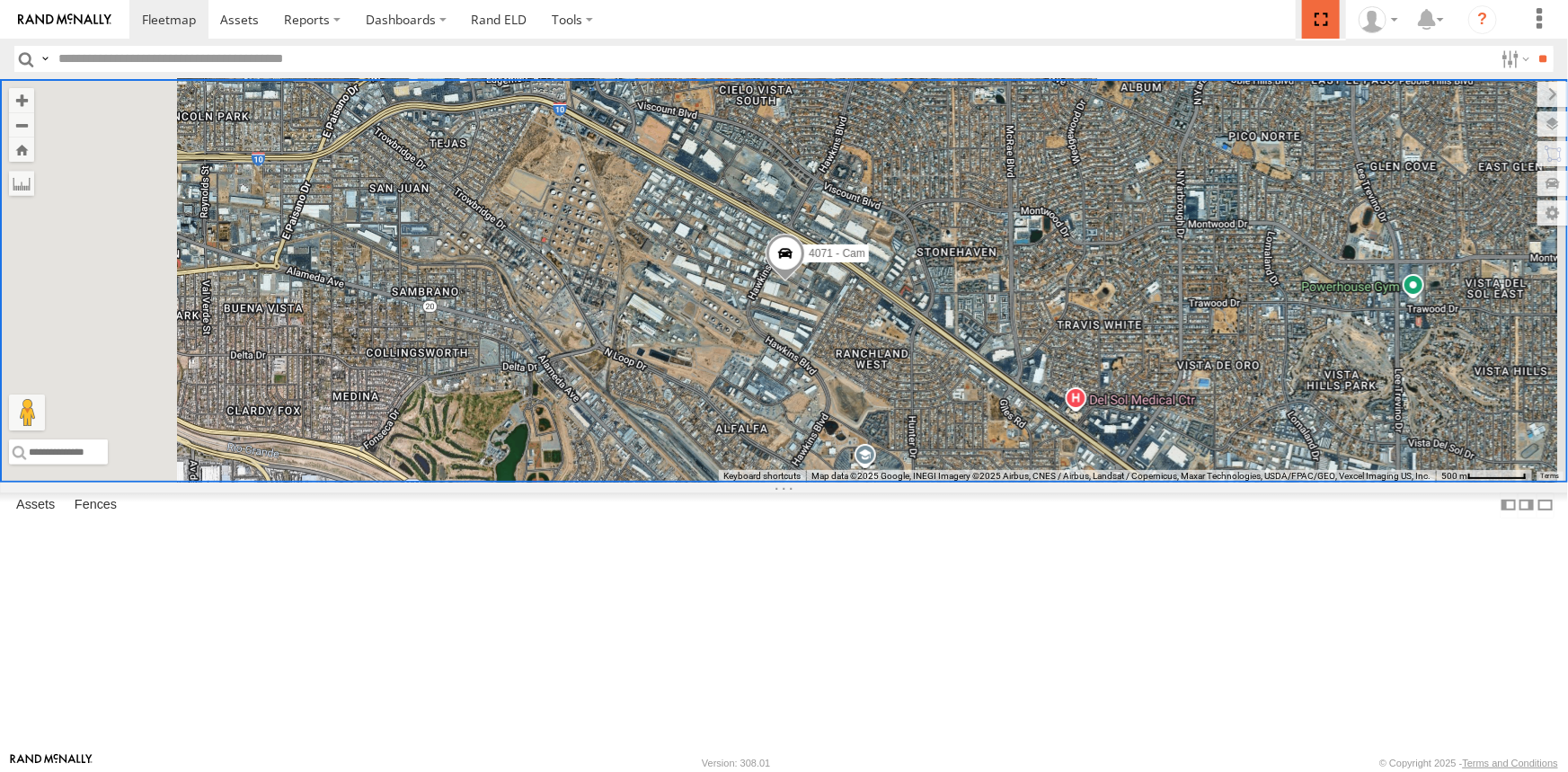
click at [1315, 20] on span at bounding box center [1321, 19] width 36 height 38
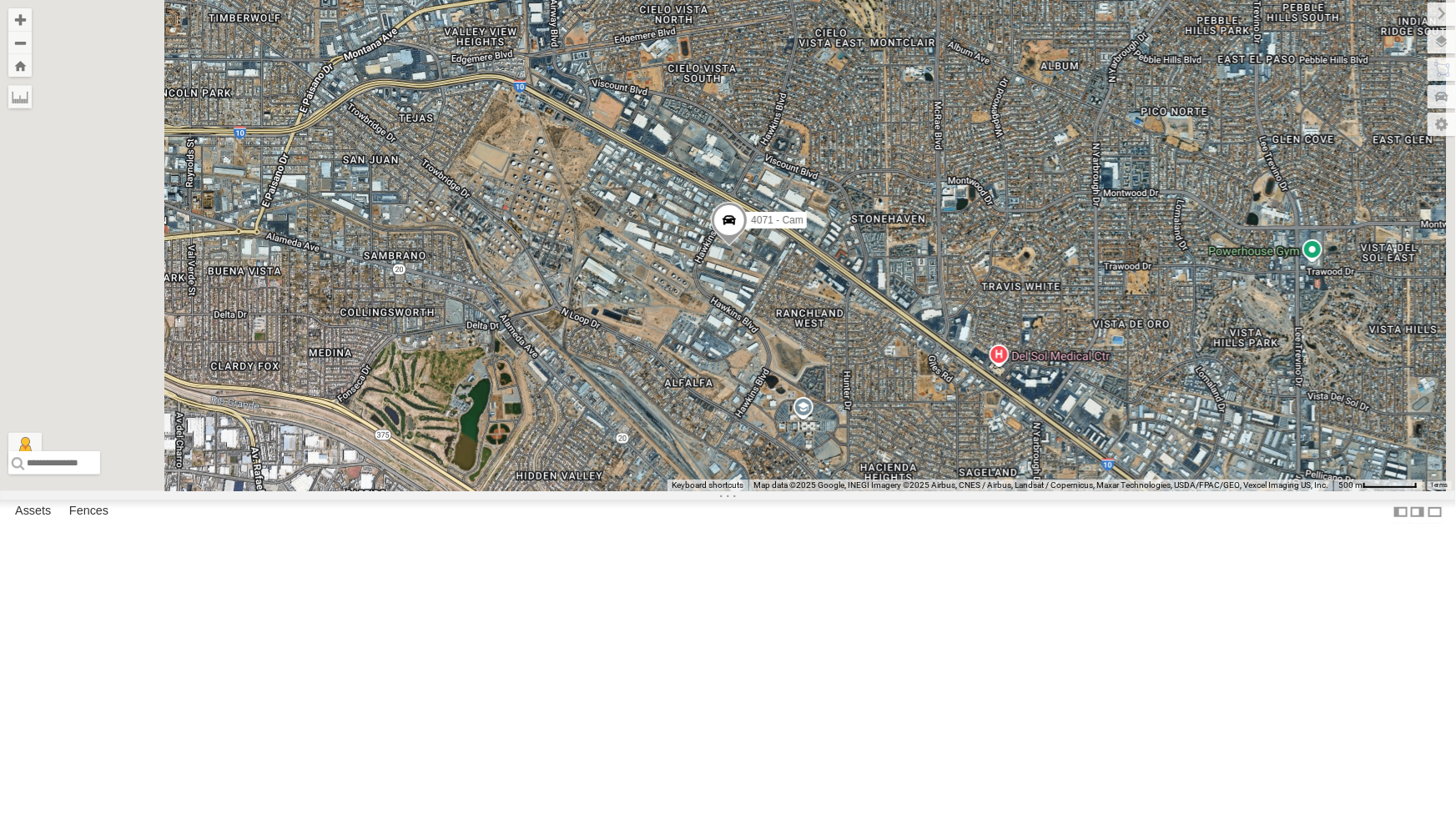
click at [792, 492] on div "4071 - Cam" at bounding box center [728, 245] width 1456 height 492
click at [0, 0] on div "4069 - Cam" at bounding box center [0, 0] width 0 height 0
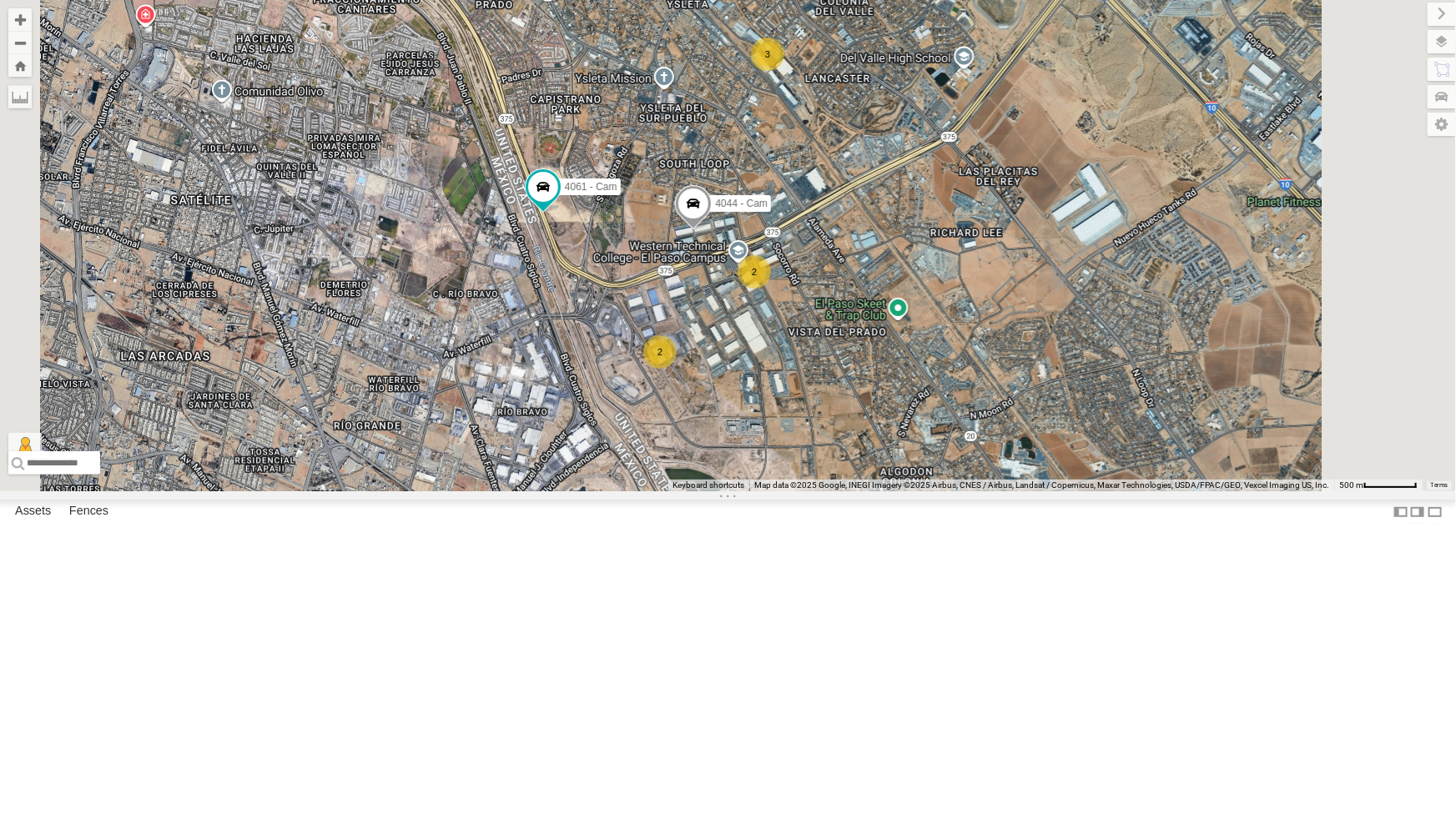
click at [972, 481] on div "2 4044 - Cam 2 Dodge 1500 - Cam 3 4061 - Cam 444 - Cam" at bounding box center [728, 245] width 1456 height 492
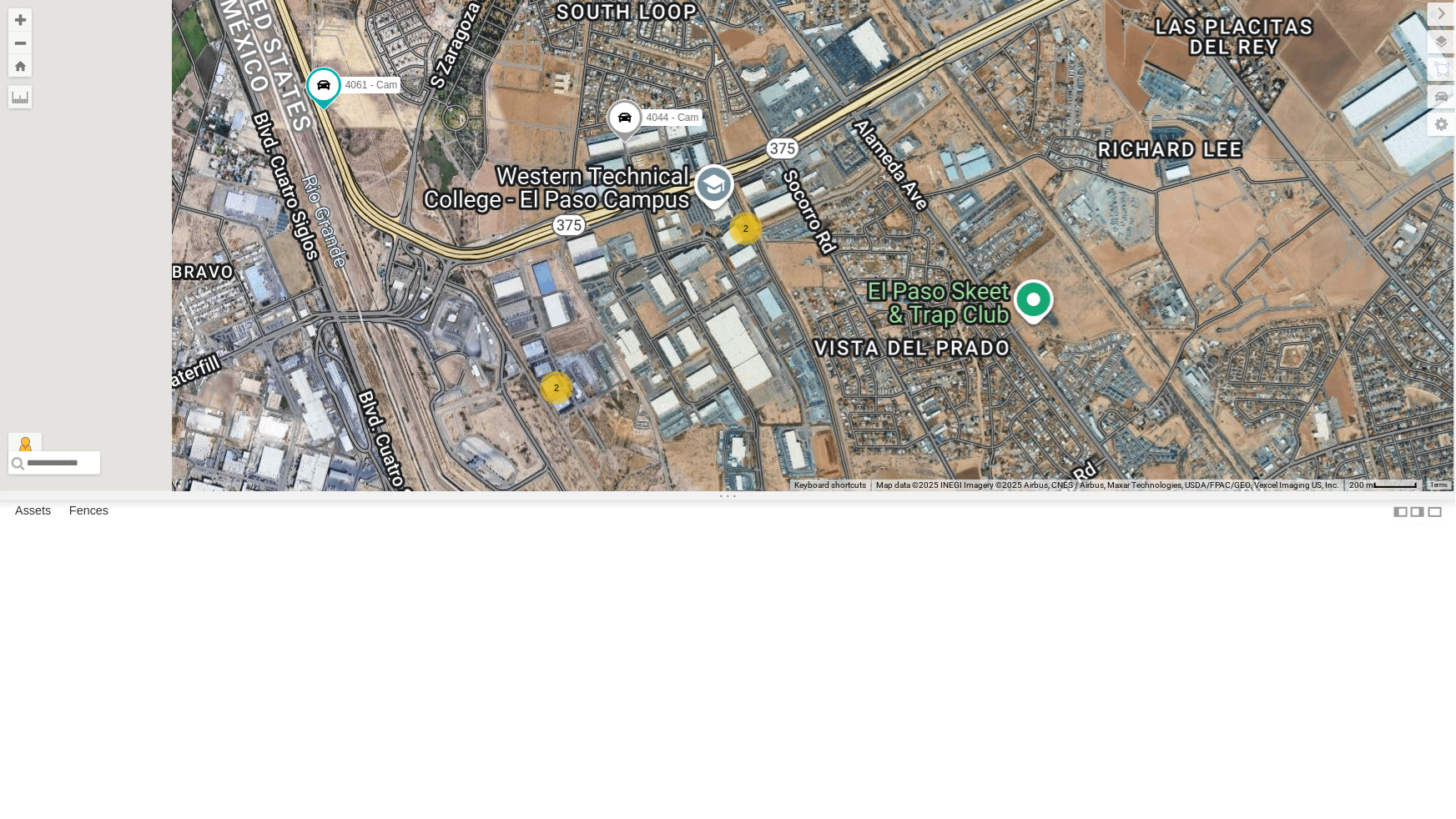
click at [763, 245] on div "2" at bounding box center [746, 228] width 33 height 33
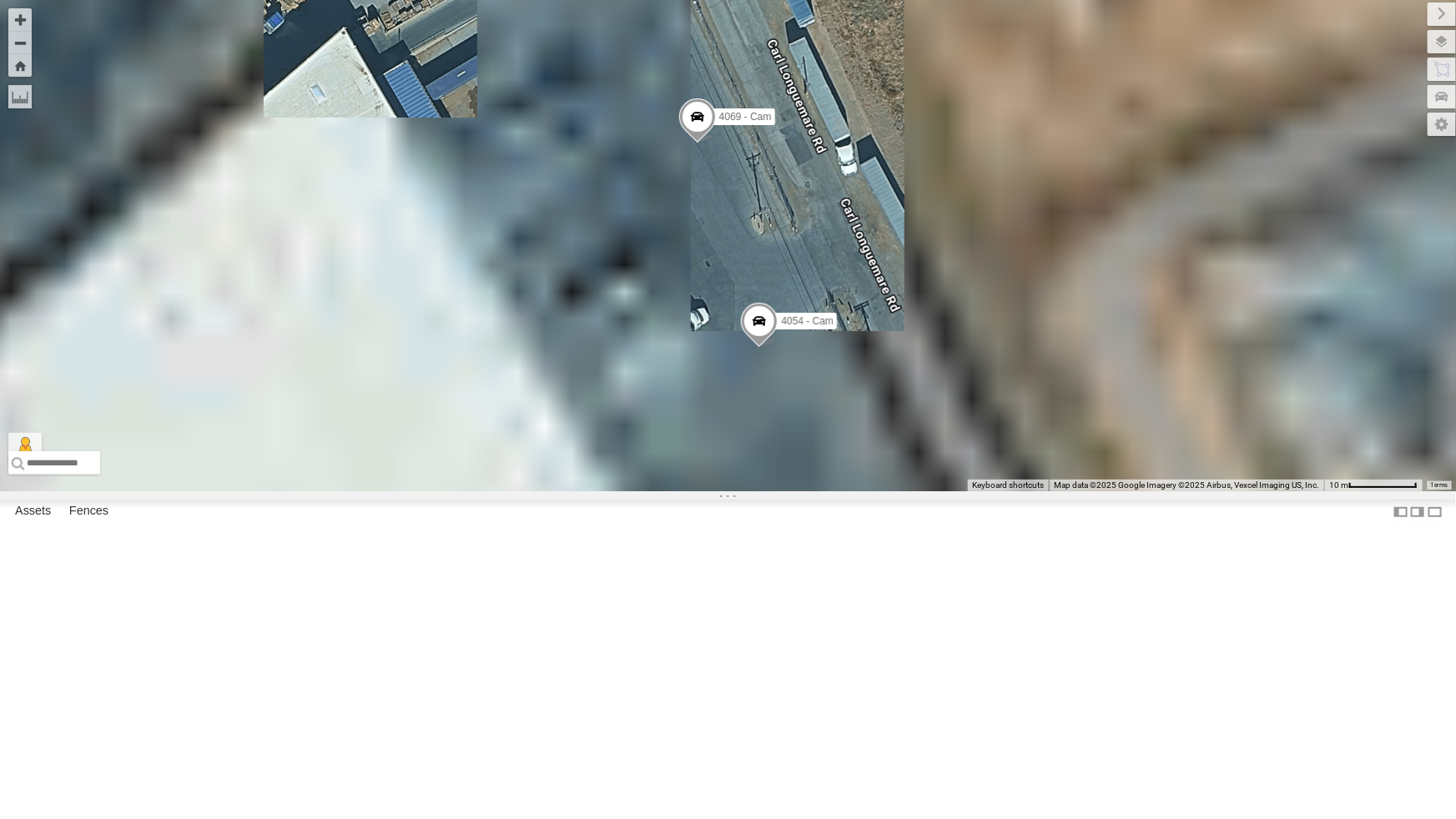
click at [715, 144] on span at bounding box center [697, 120] width 36 height 45
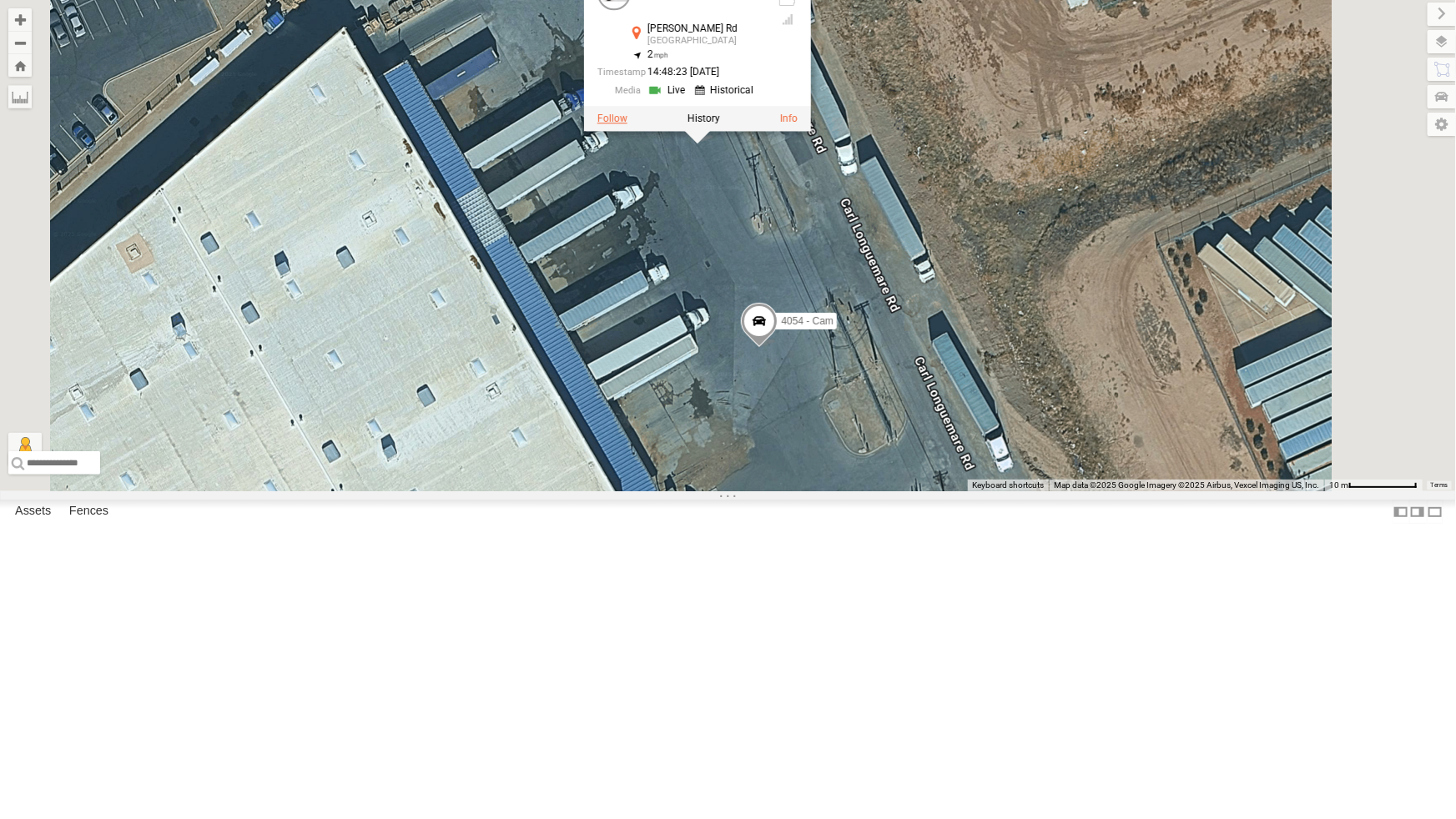
click at [626, 124] on label at bounding box center [611, 118] width 30 height 12
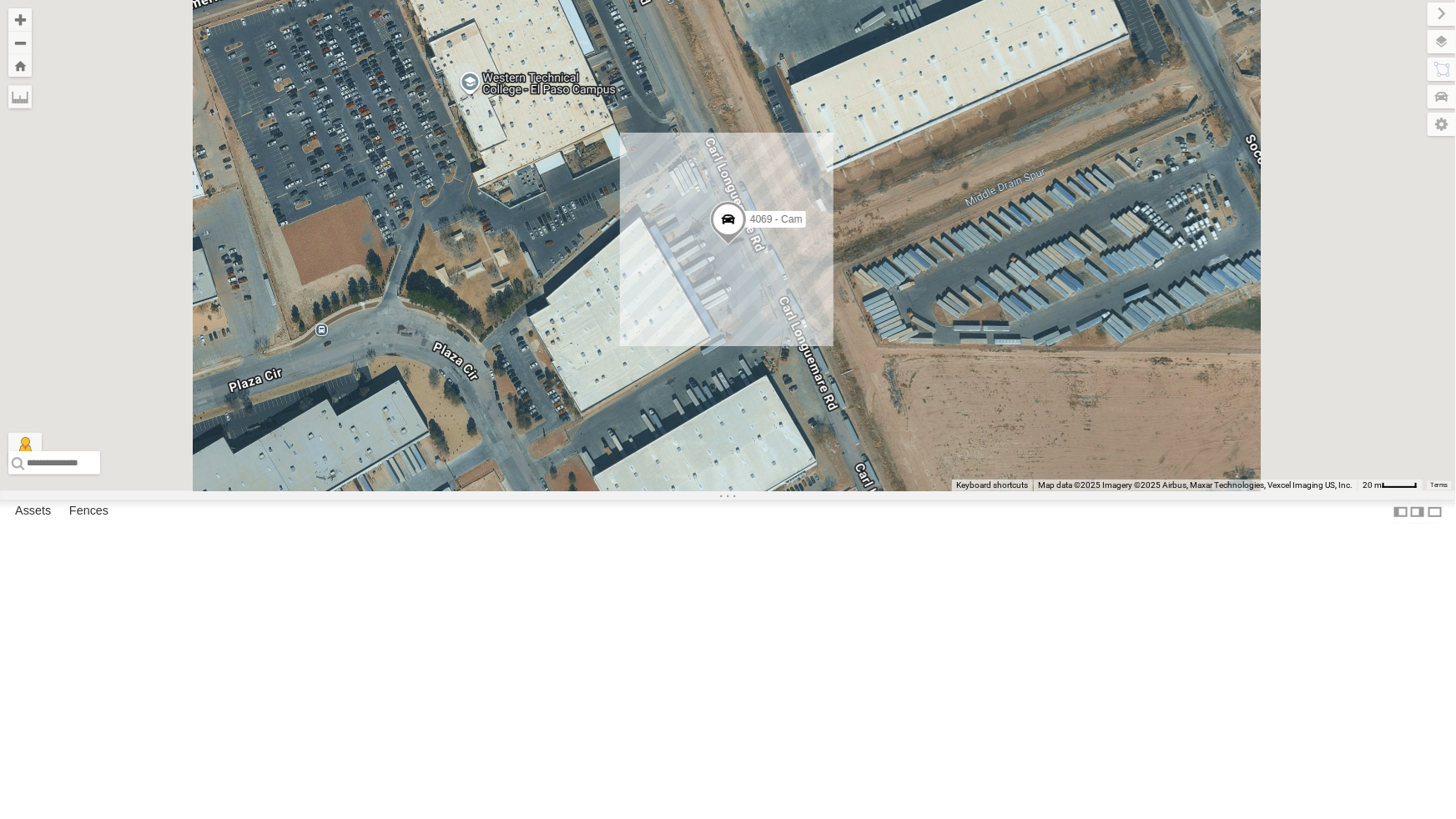
click at [746, 245] on span at bounding box center [727, 223] width 36 height 45
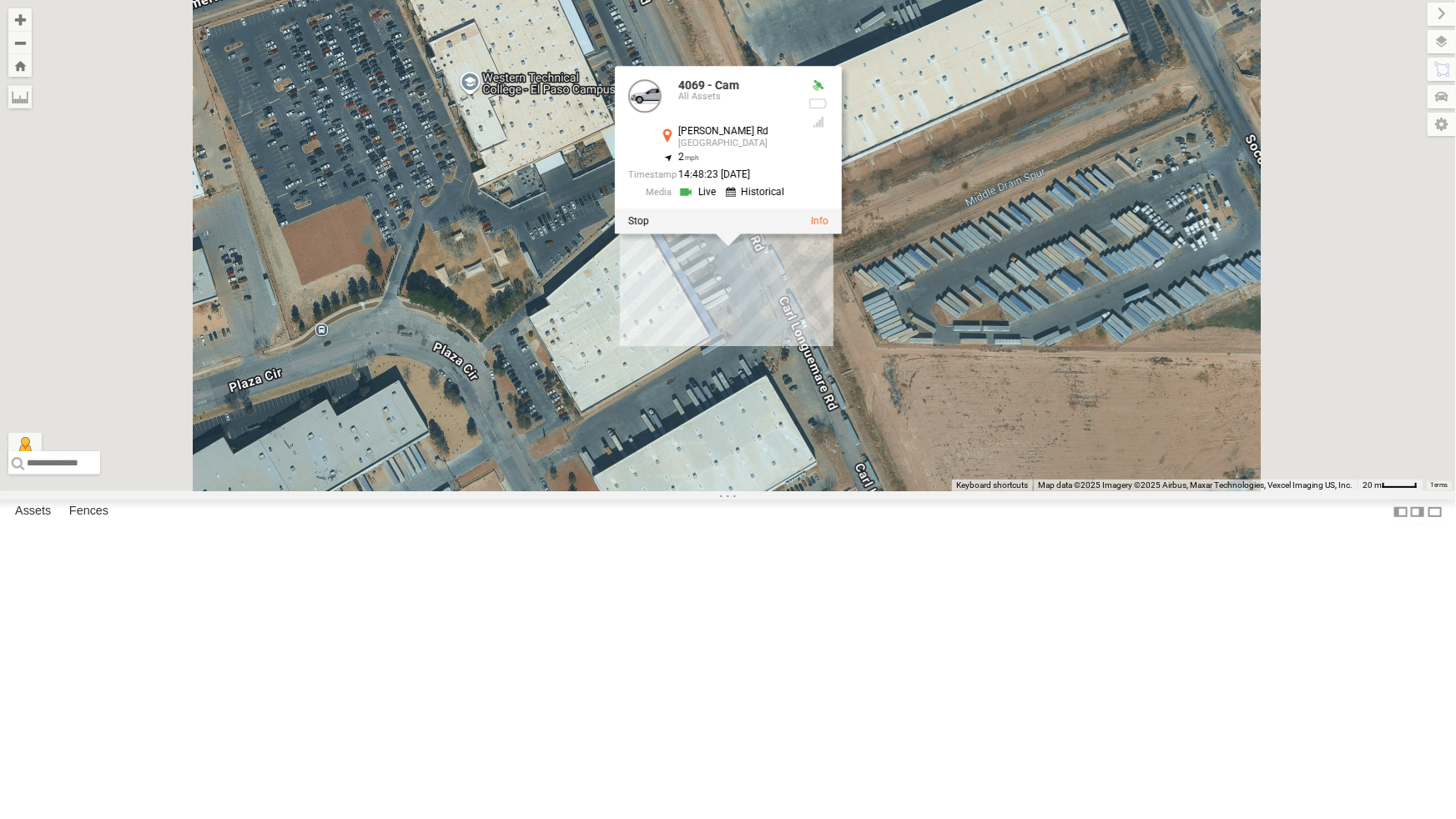
click at [841, 233] on div at bounding box center [728, 220] width 227 height 25
click at [648, 226] on label at bounding box center [637, 220] width 21 height 12
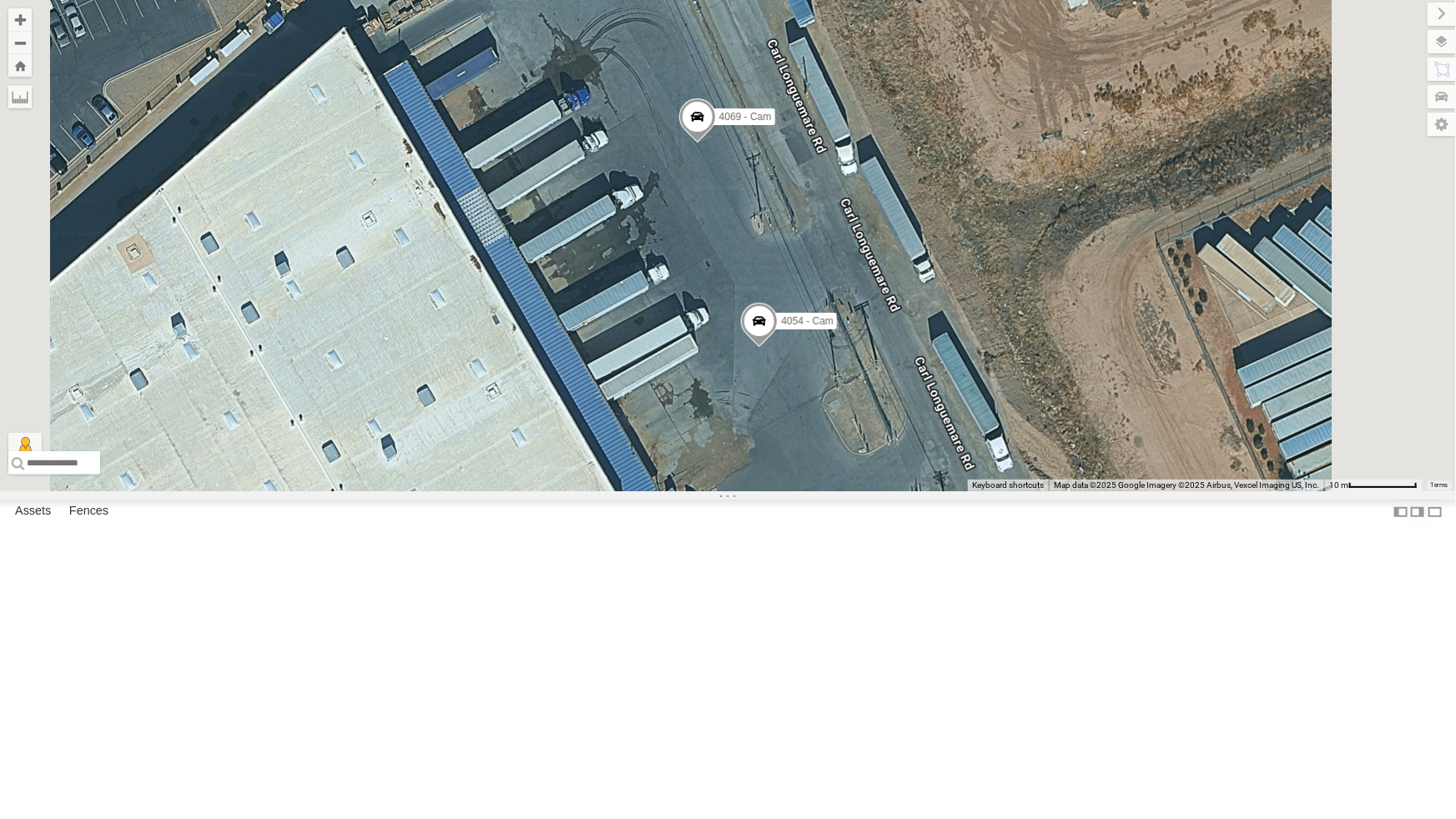
click at [0, 0] on div "All Assets" at bounding box center [0, 0] width 0 height 0
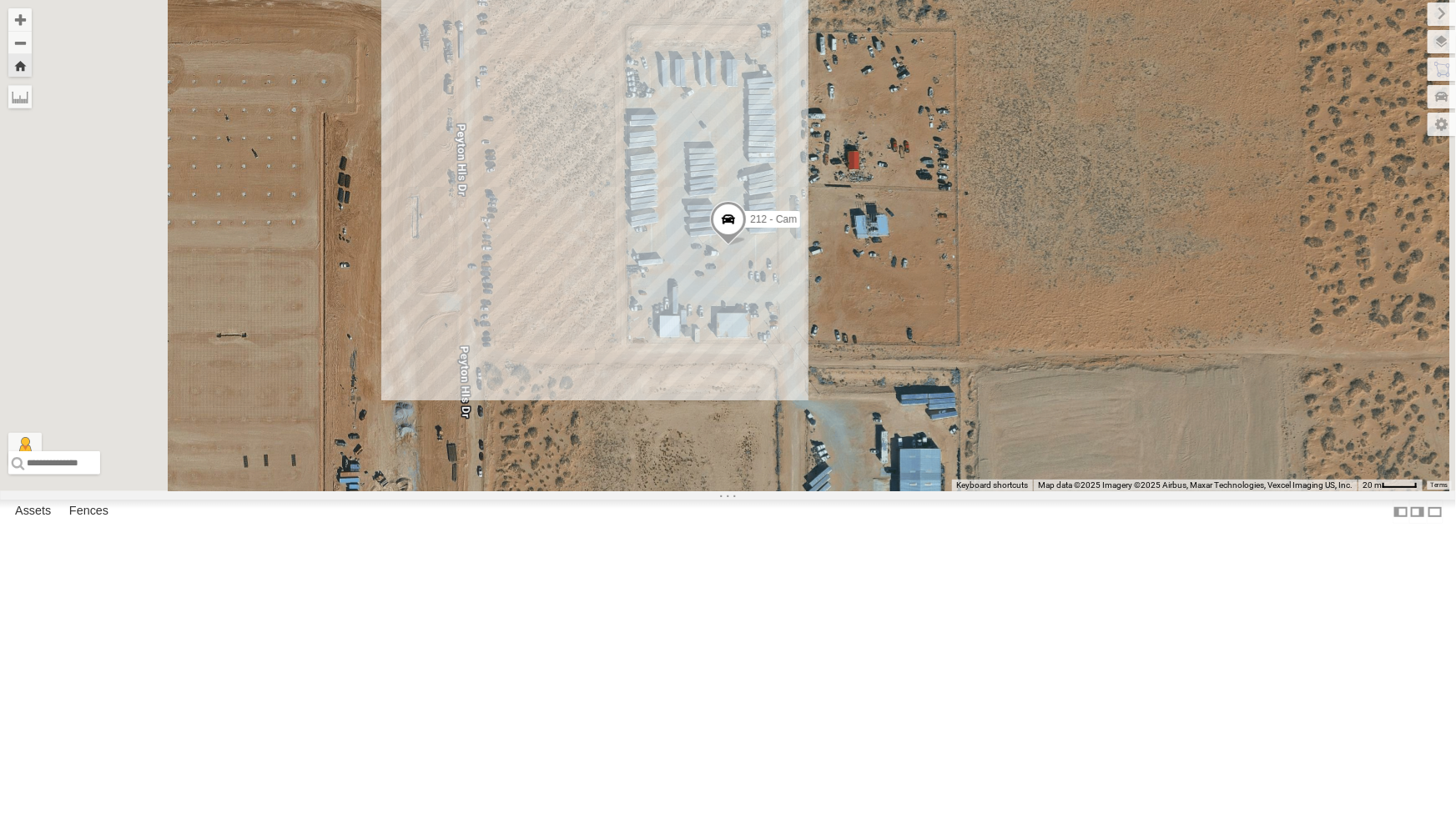
click at [747, 246] on span at bounding box center [728, 223] width 36 height 45
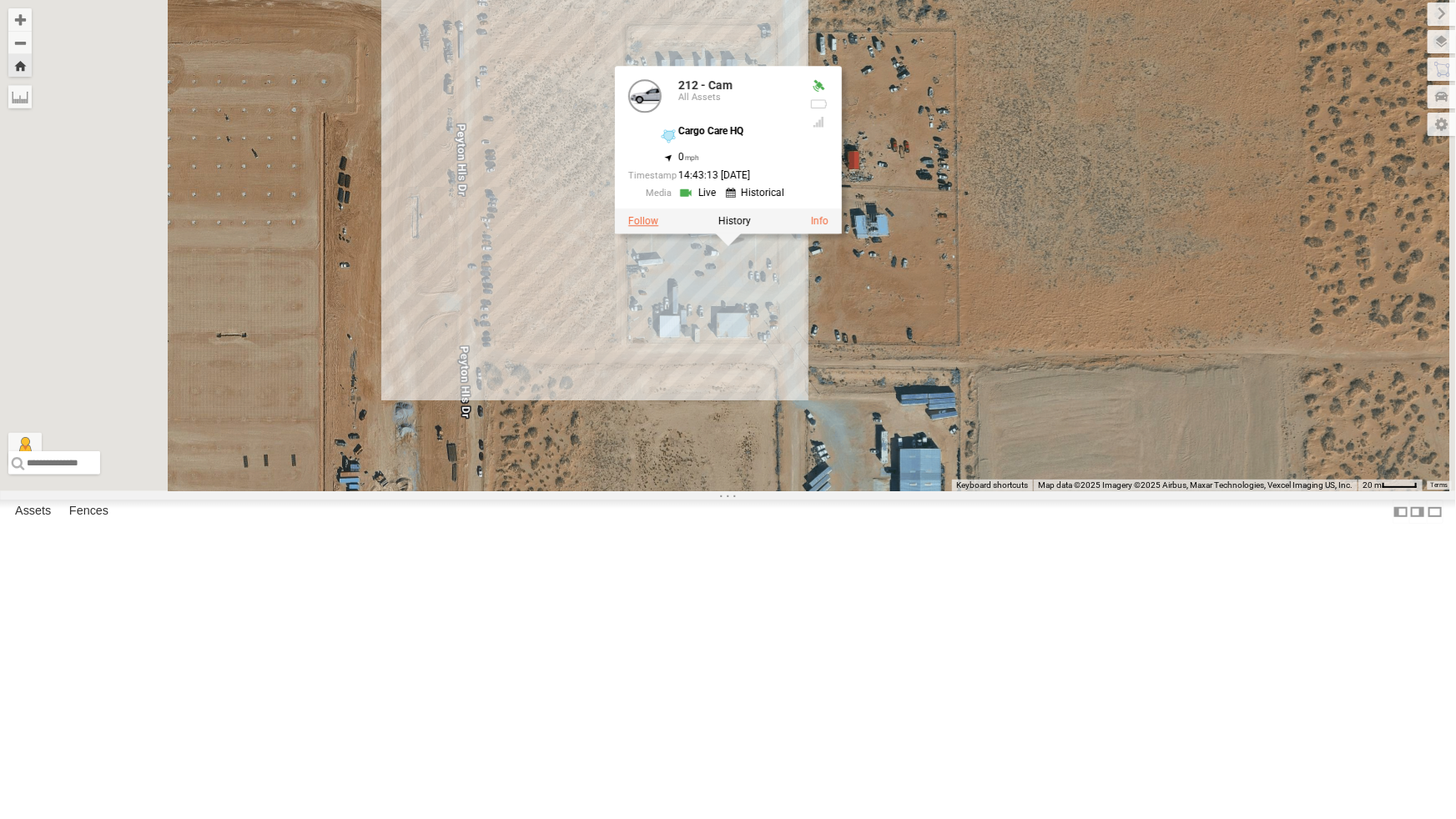
click at [659, 227] on label at bounding box center [643, 221] width 30 height 12
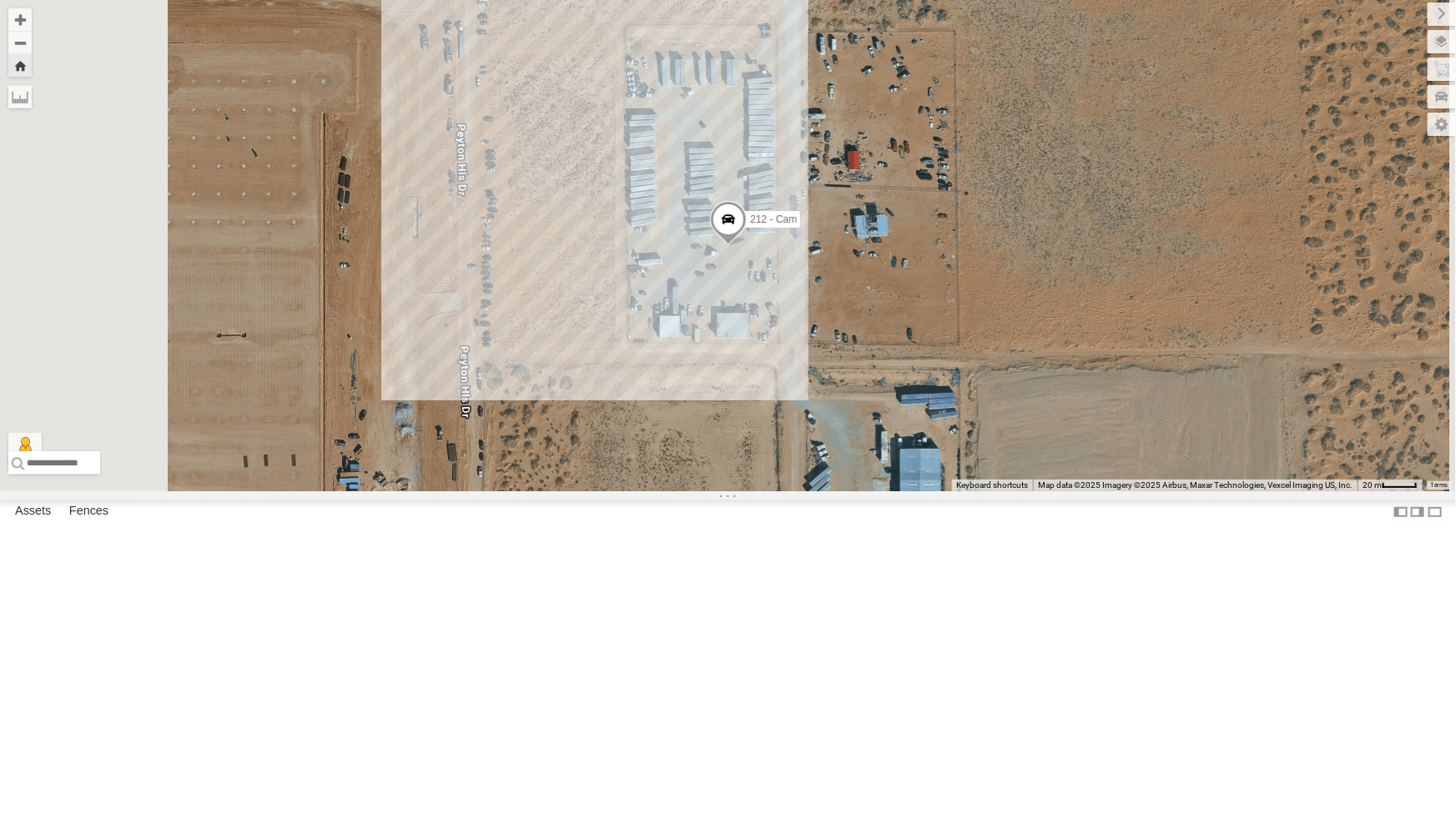
click at [0, 0] on div "4071 - Cam" at bounding box center [0, 0] width 0 height 0
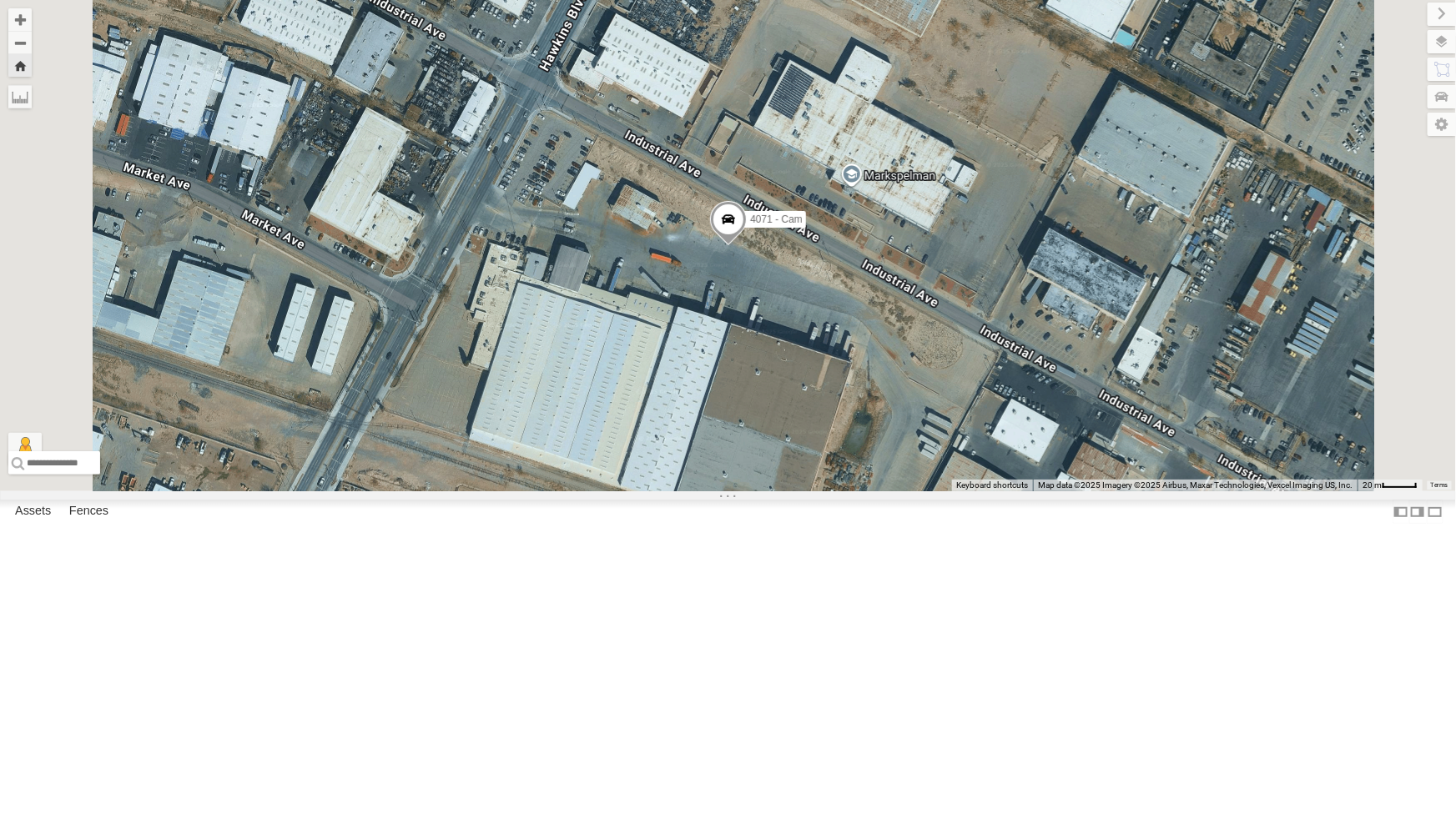
click at [747, 245] on span at bounding box center [728, 223] width 36 height 45
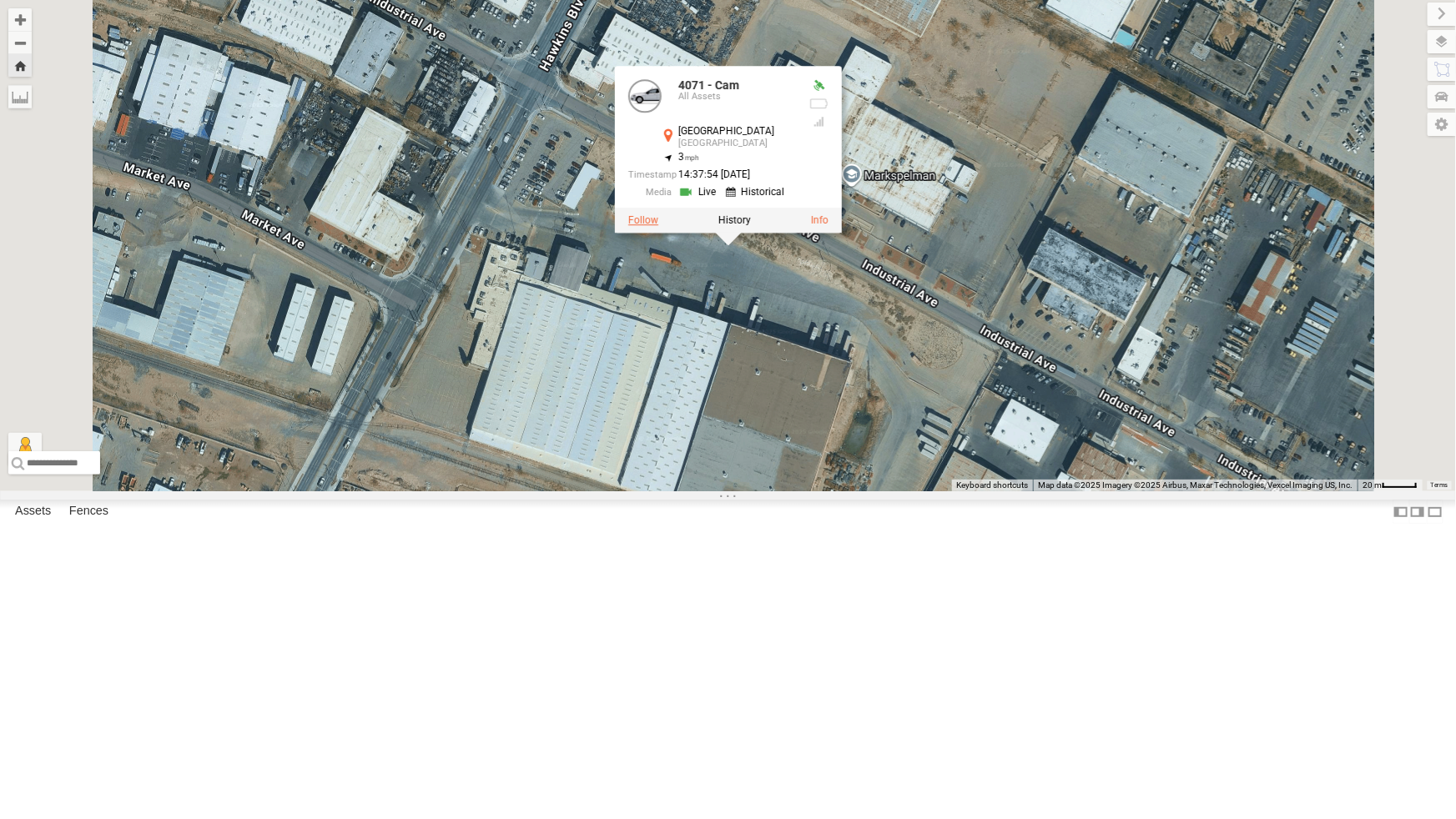
click at [659, 226] on label at bounding box center [643, 220] width 30 height 12
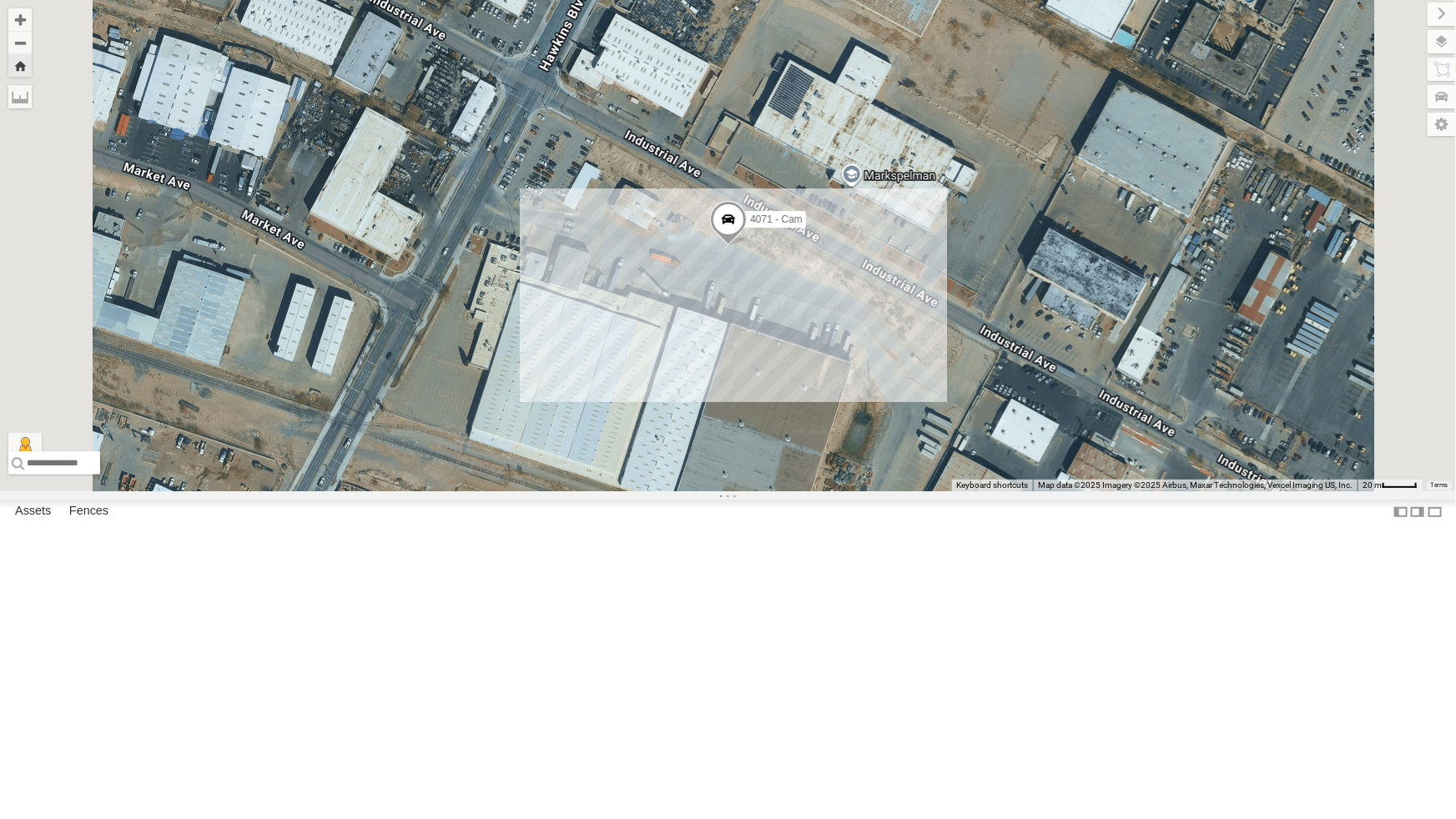
click at [0, 0] on div "212 - Cam" at bounding box center [0, 0] width 0 height 0
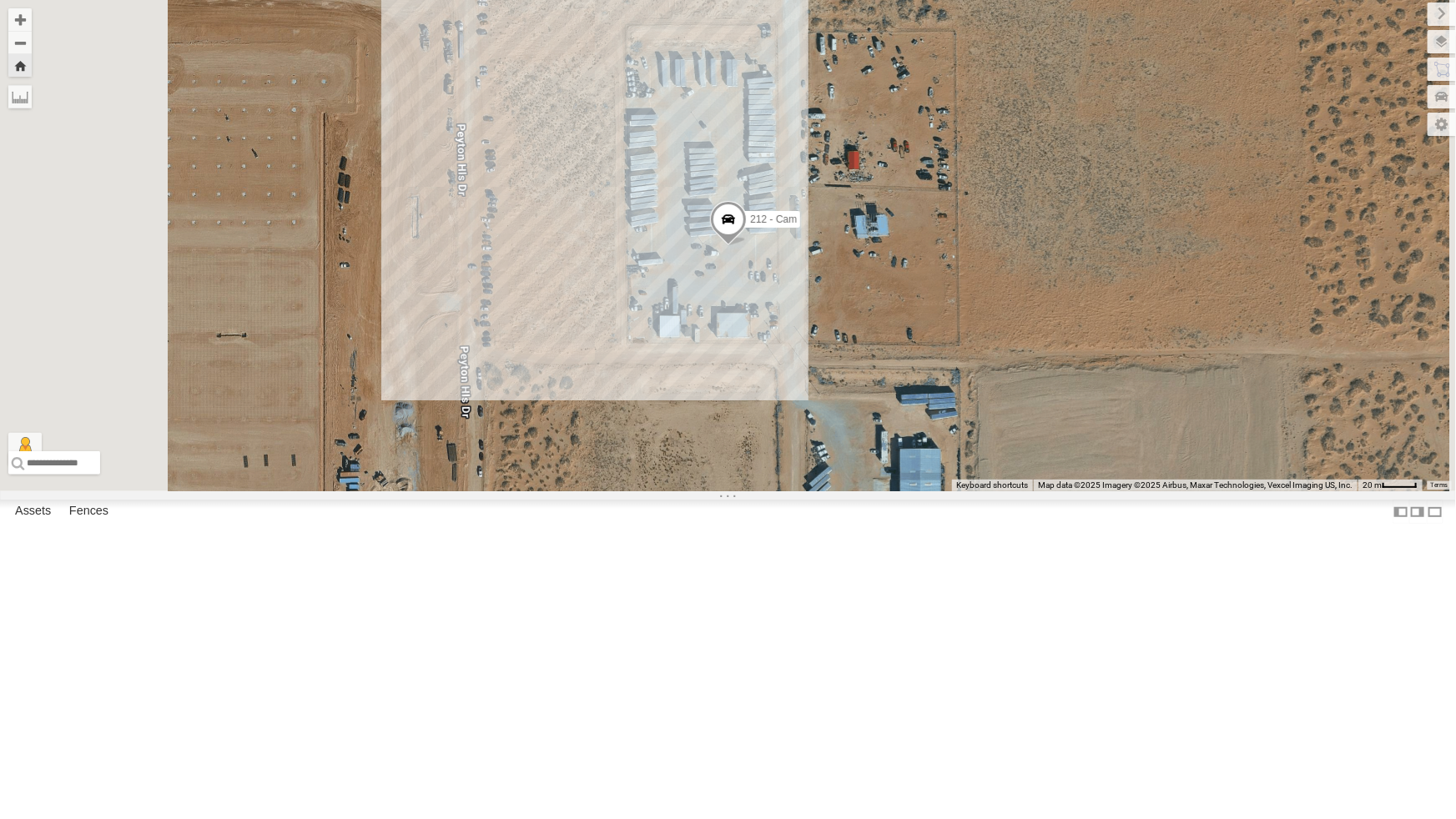
scroll to position [39, 0]
click at [0, 0] on div "All Assets" at bounding box center [0, 0] width 0 height 0
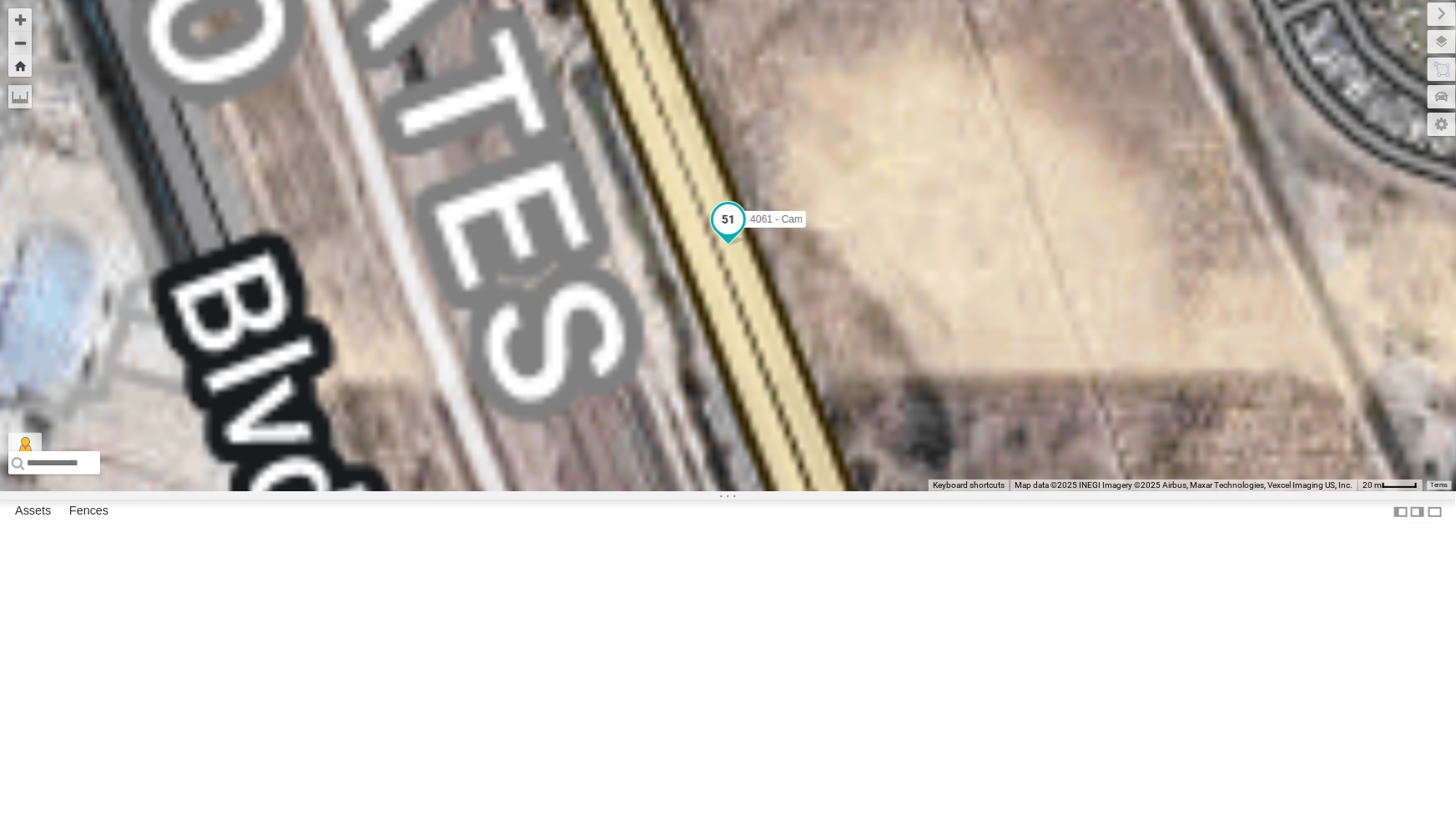
click at [743, 234] on span at bounding box center [728, 219] width 30 height 30
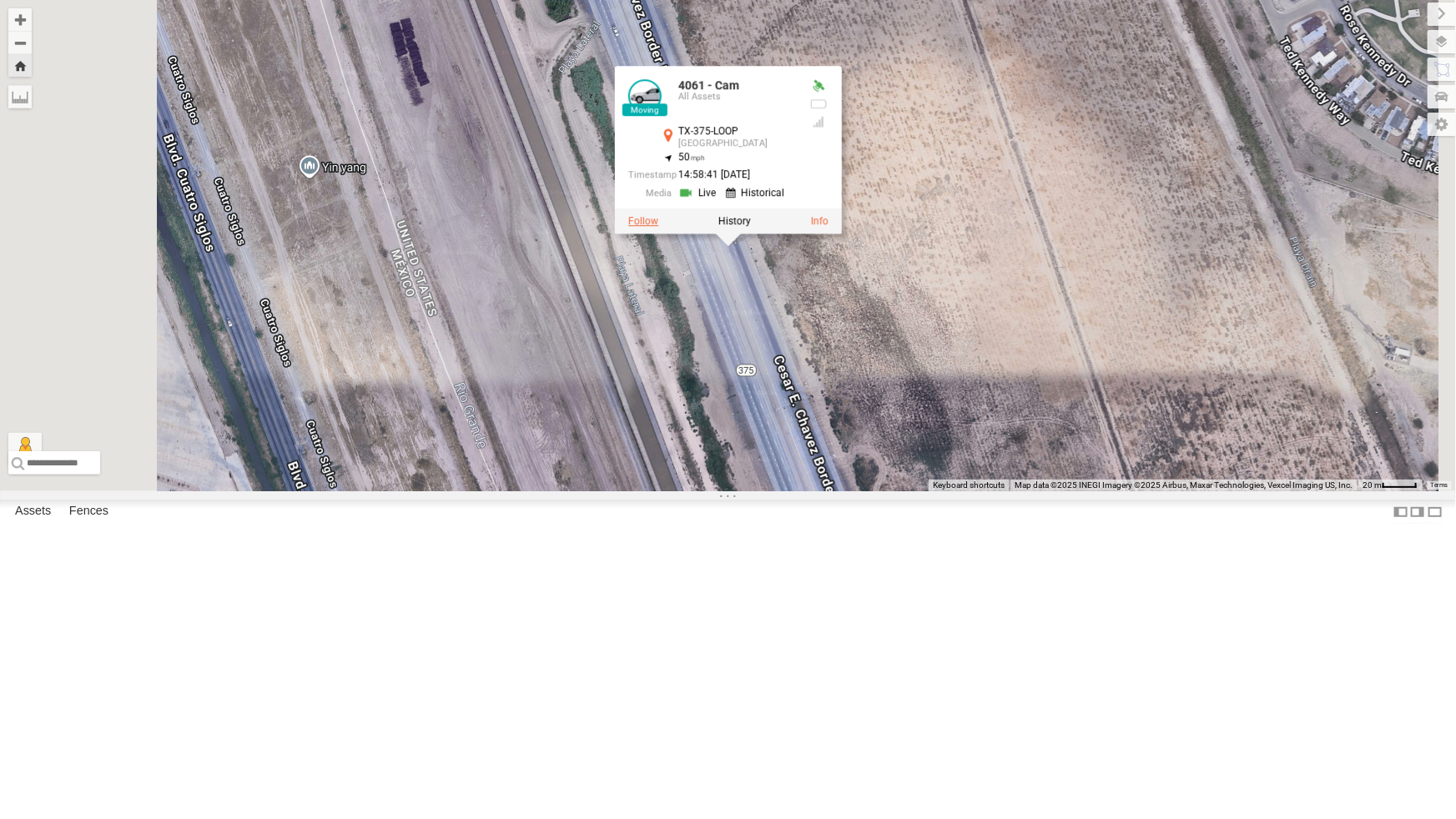
click at [659, 227] on label at bounding box center [643, 221] width 30 height 12
click at [858, 388] on div "4061 - Cam 4061 - Cam All Assets [GEOGRAPHIC_DATA]-375-LOOP [GEOGRAPHIC_DATA] 3…" at bounding box center [728, 245] width 1456 height 492
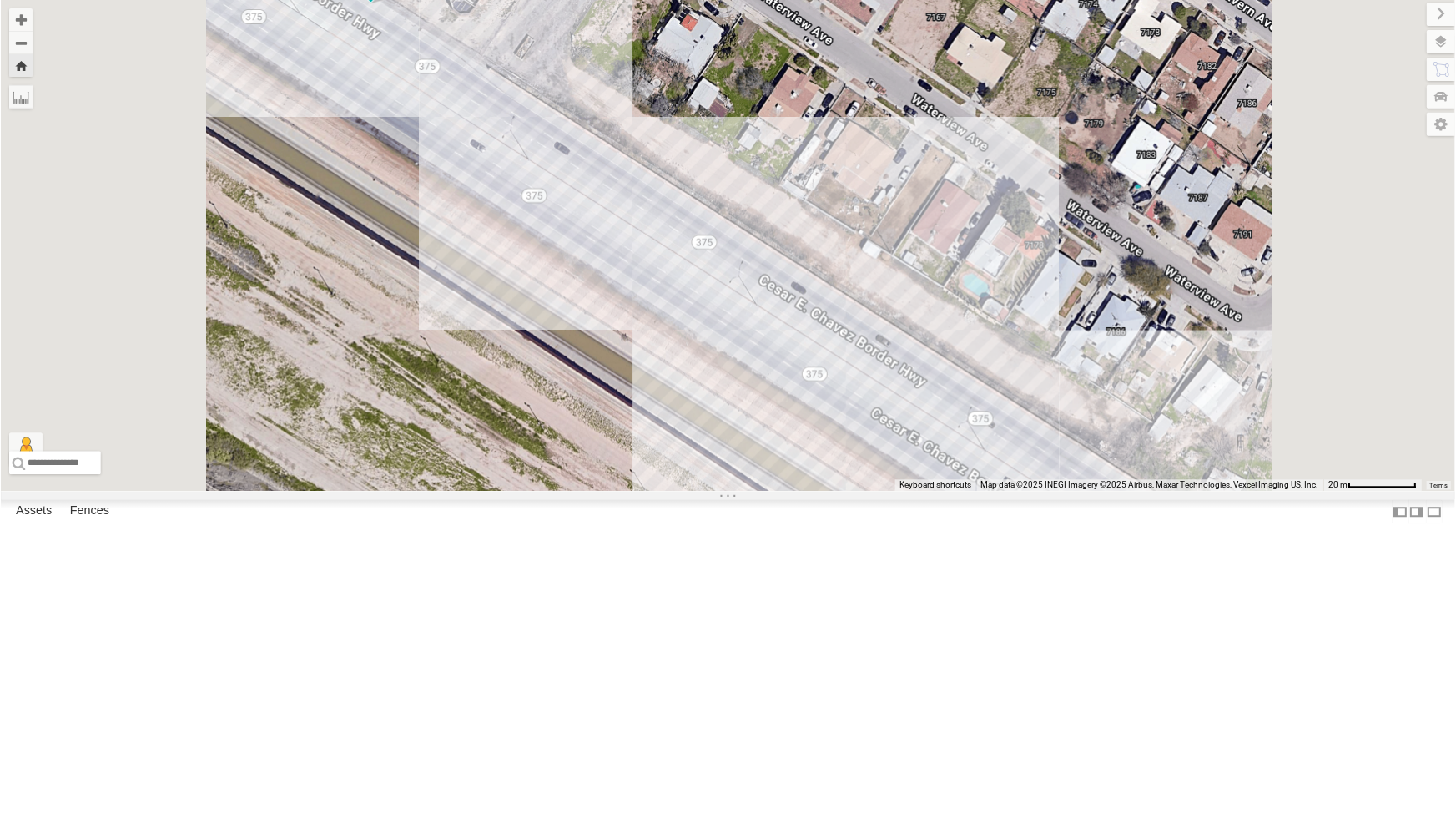
scroll to position [0, 0]
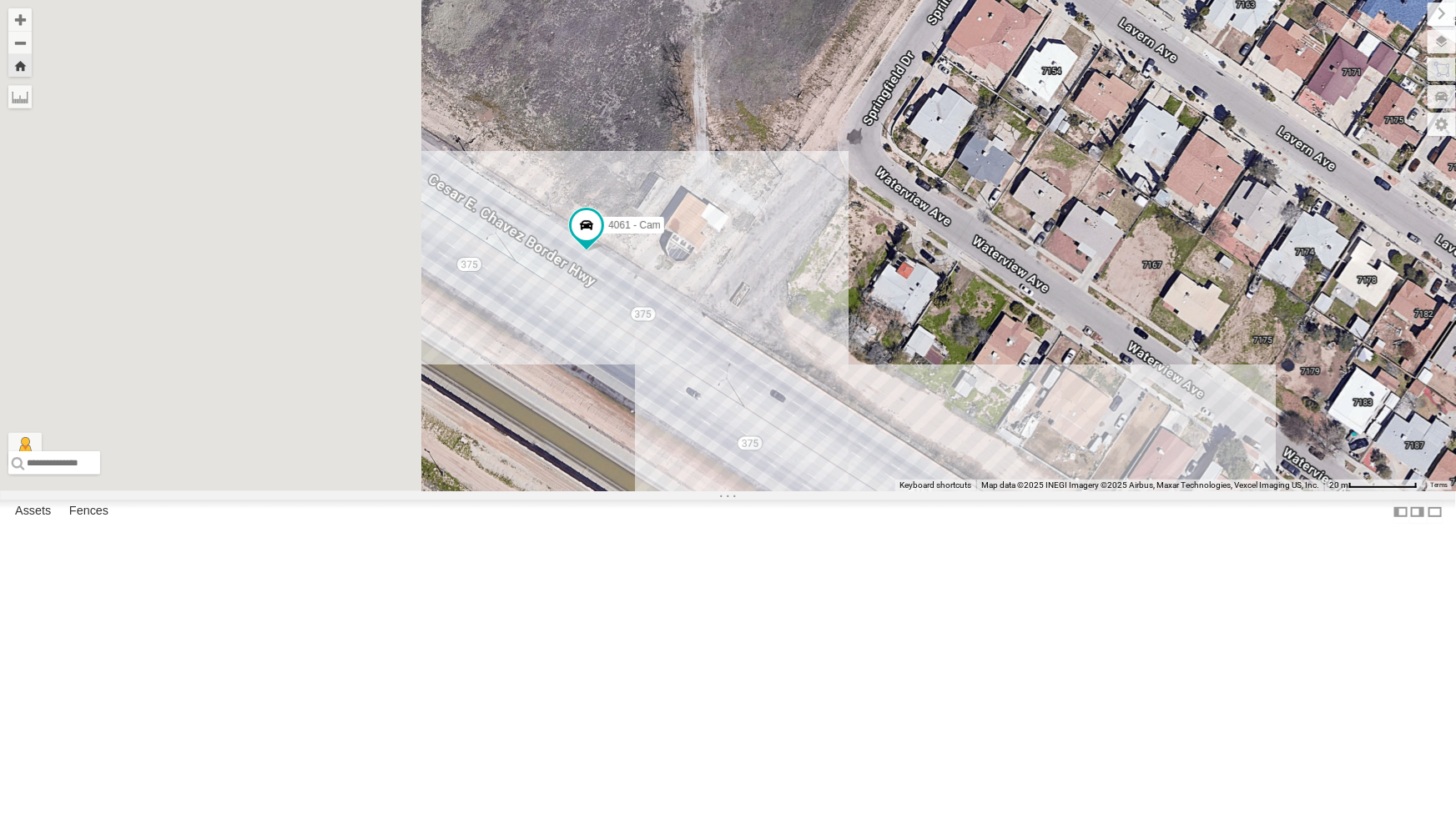
drag, startPoint x: 764, startPoint y: 348, endPoint x: 992, endPoint y: 619, distance: 354.2
click at [992, 492] on div "4061 - Cam" at bounding box center [728, 245] width 1456 height 492
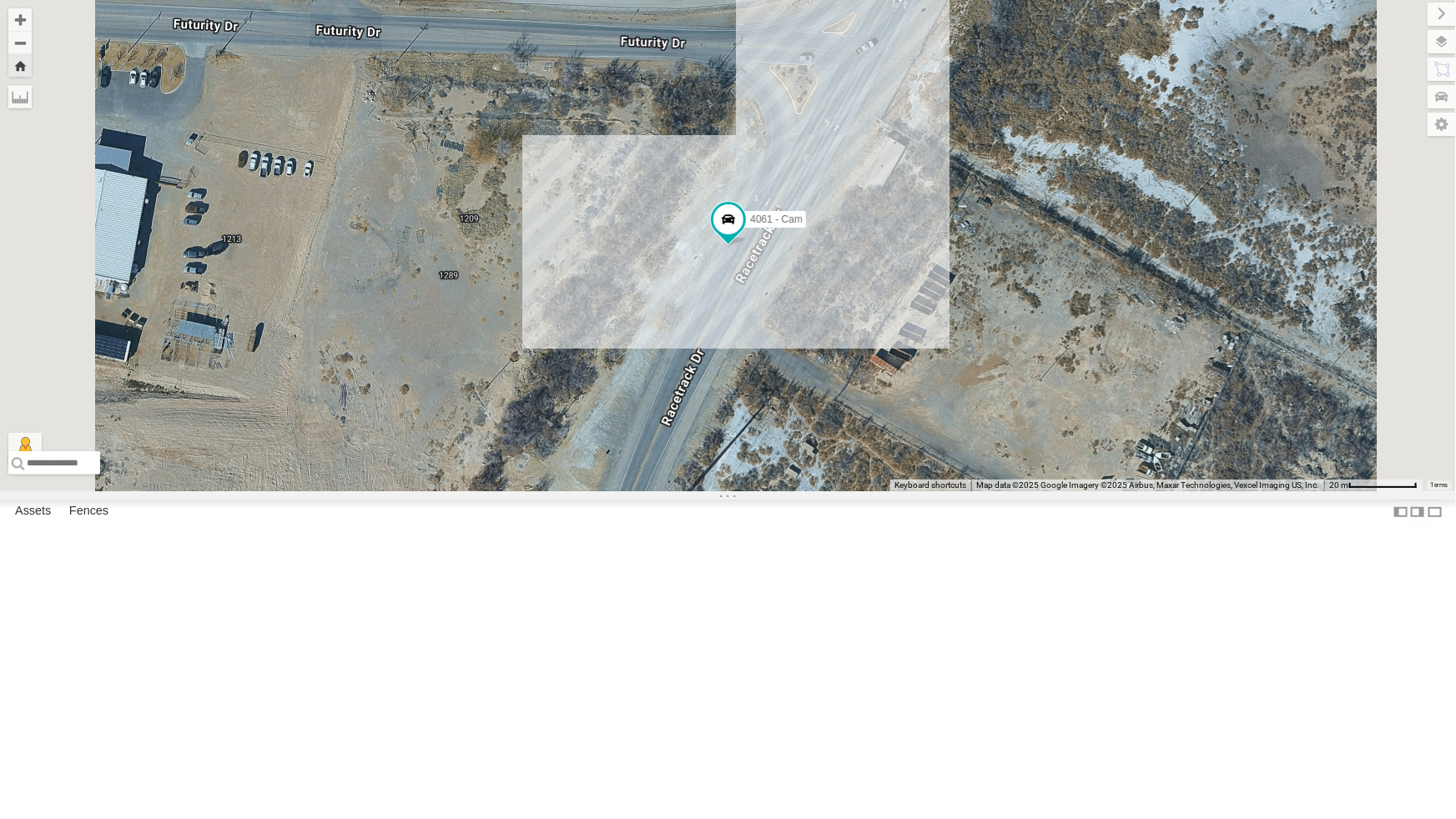
click at [0, 0] on div "442 - Cam" at bounding box center [0, 0] width 0 height 0
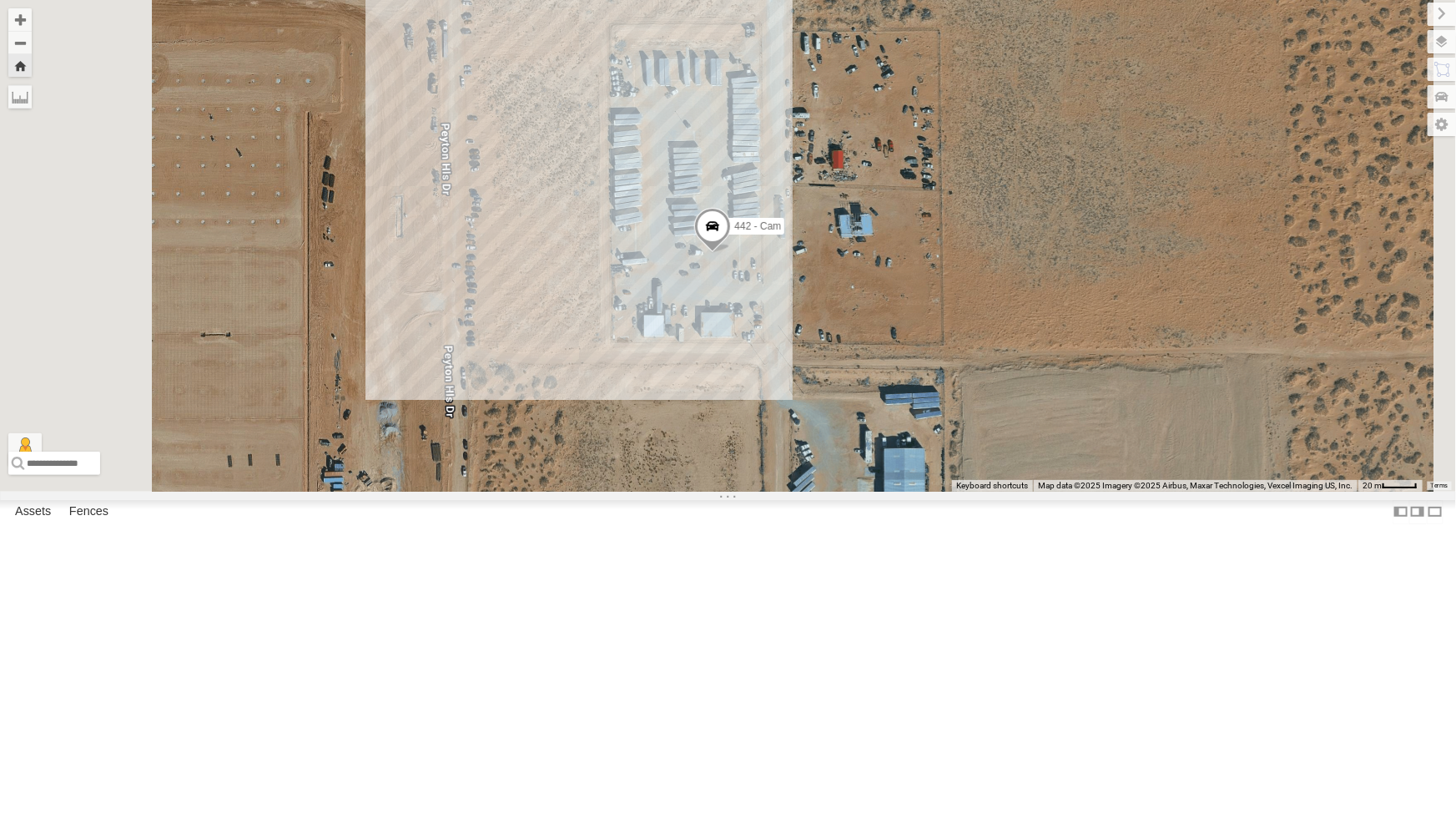
click at [860, 492] on div "442 - Cam" at bounding box center [728, 246] width 1456 height 492
click at [0, 0] on div "4061 - Cam" at bounding box center [0, 0] width 0 height 0
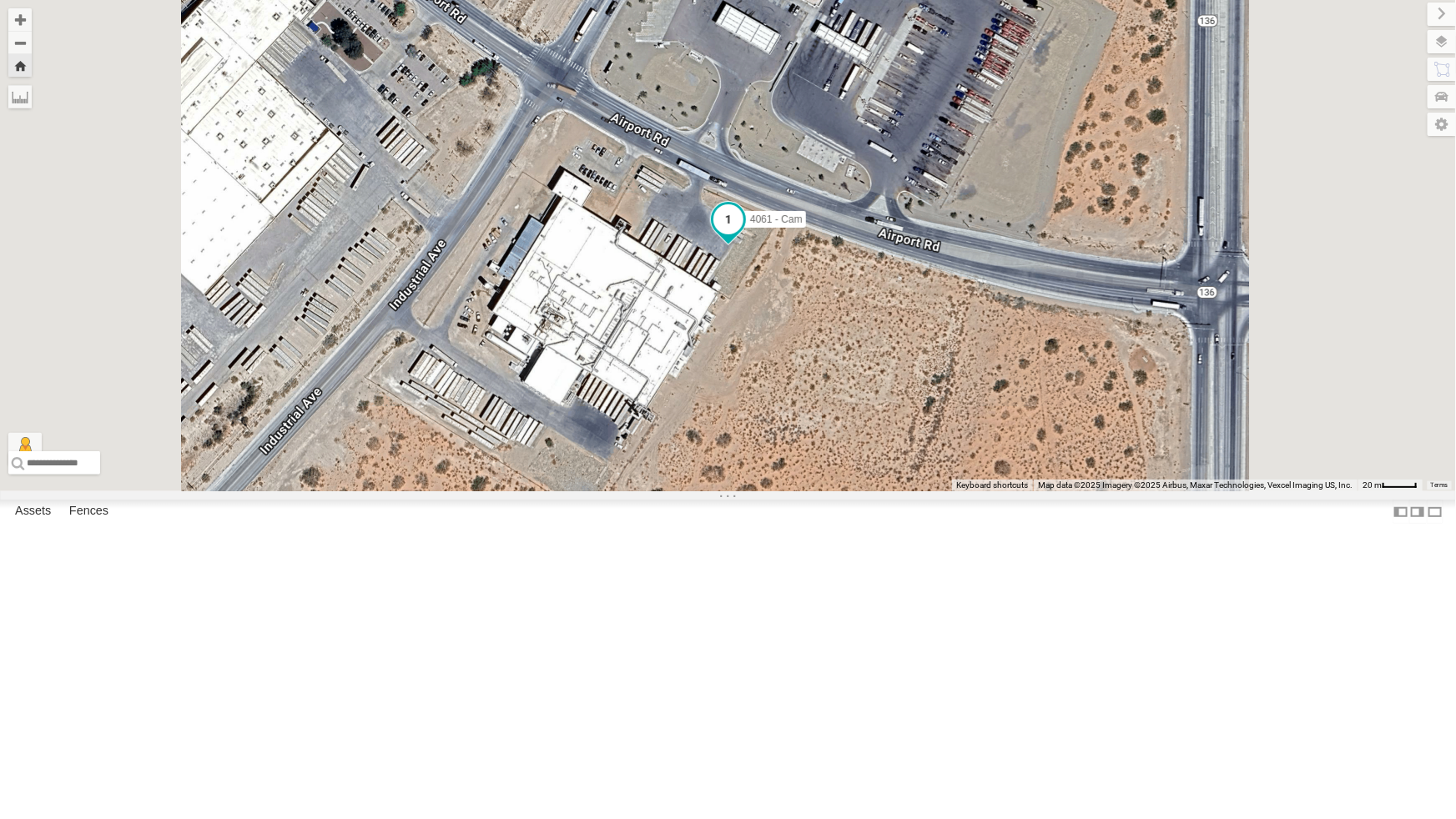
click at [743, 234] on span at bounding box center [728, 218] width 30 height 30
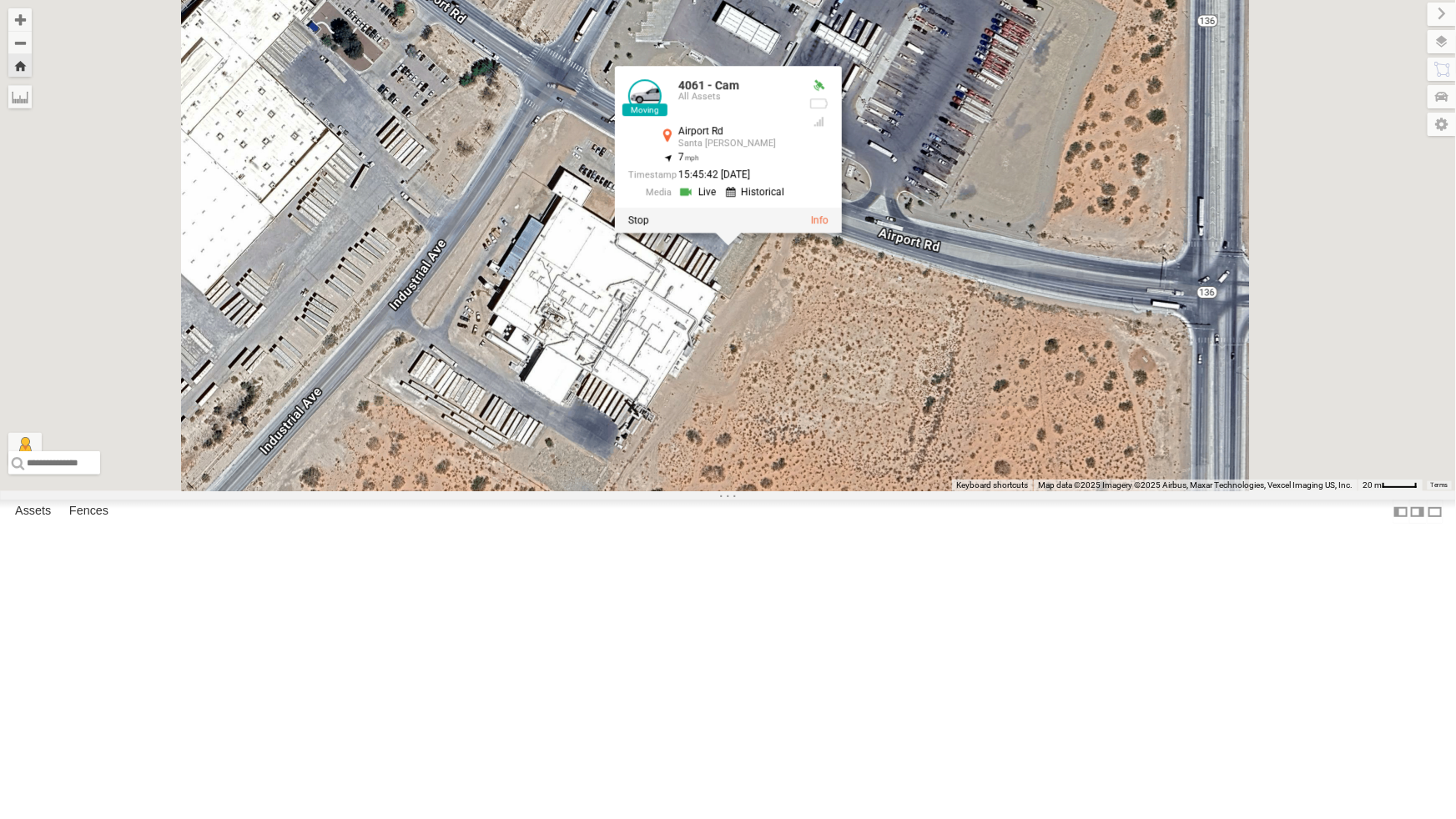
click at [880, 492] on div "4061 - Cam 4061 - [GEOGRAPHIC_DATA][PERSON_NAME] 31.86094 , -106.68746 7 15:45:…" at bounding box center [728, 245] width 1456 height 492
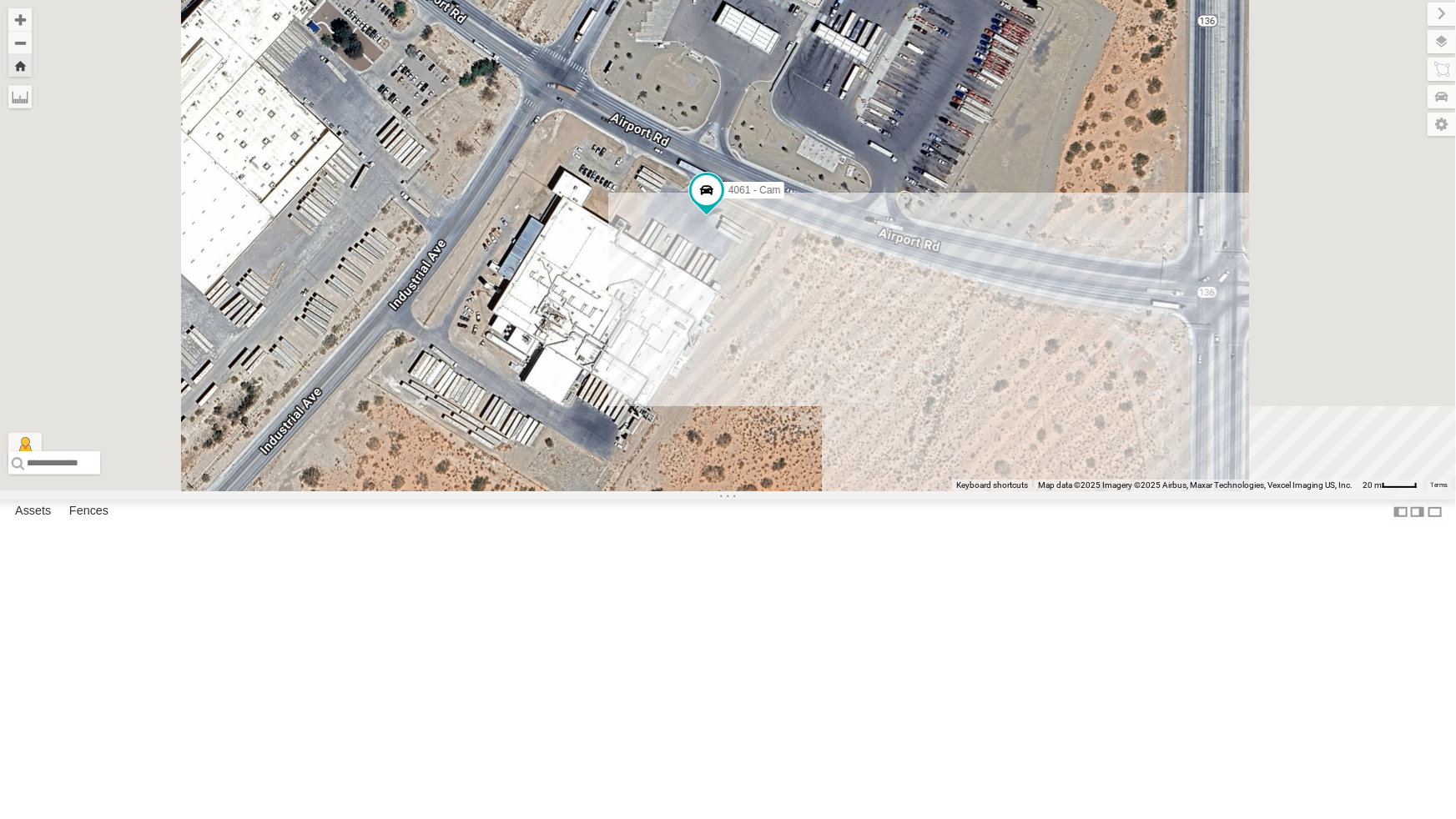
click at [682, 404] on div "4061 - Cam" at bounding box center [728, 245] width 1456 height 492
click at [0, 0] on div "4071 - Cam" at bounding box center [0, 0] width 0 height 0
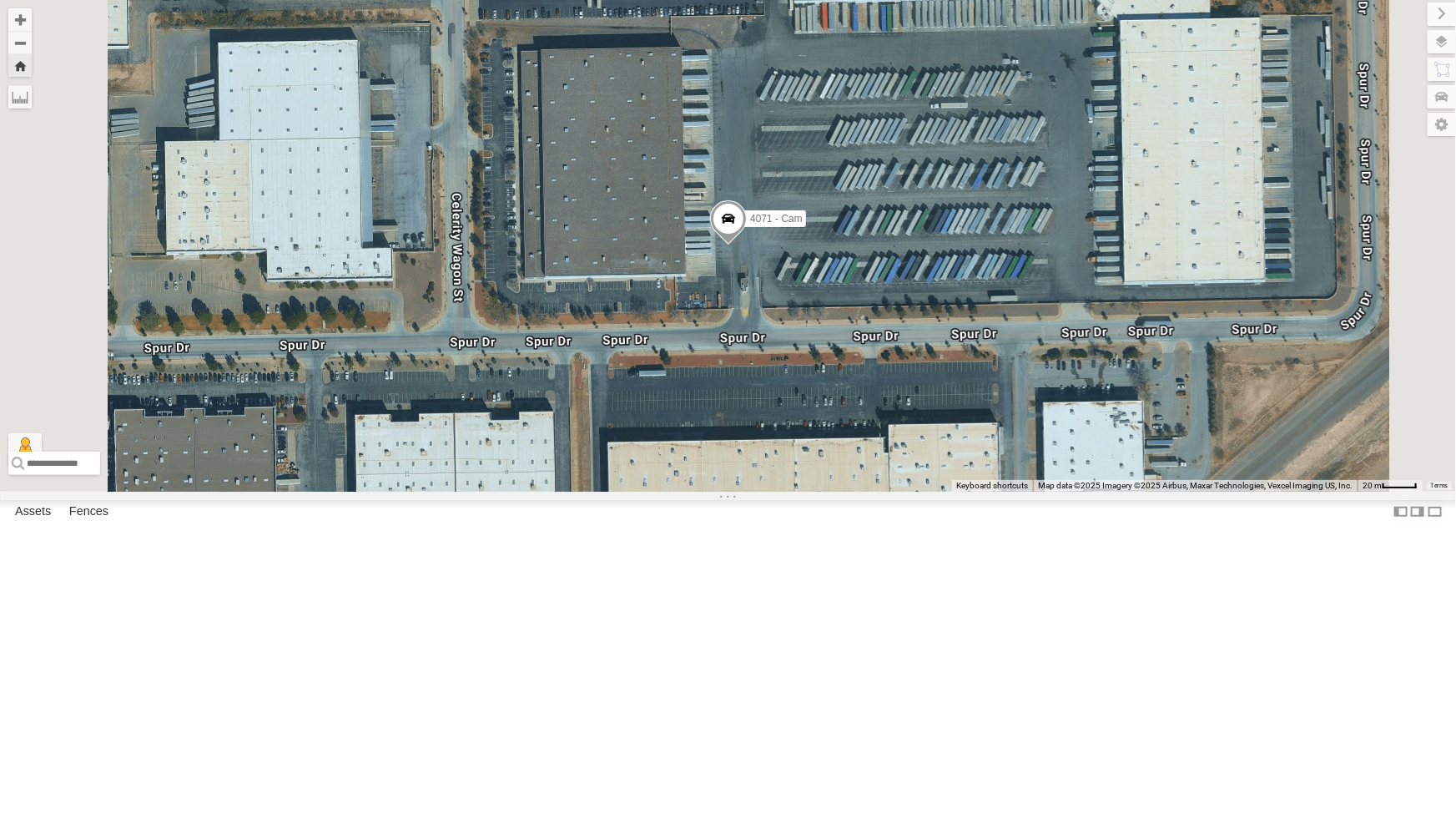
click at [810, 492] on div "4071 - Cam" at bounding box center [728, 246] width 1456 height 492
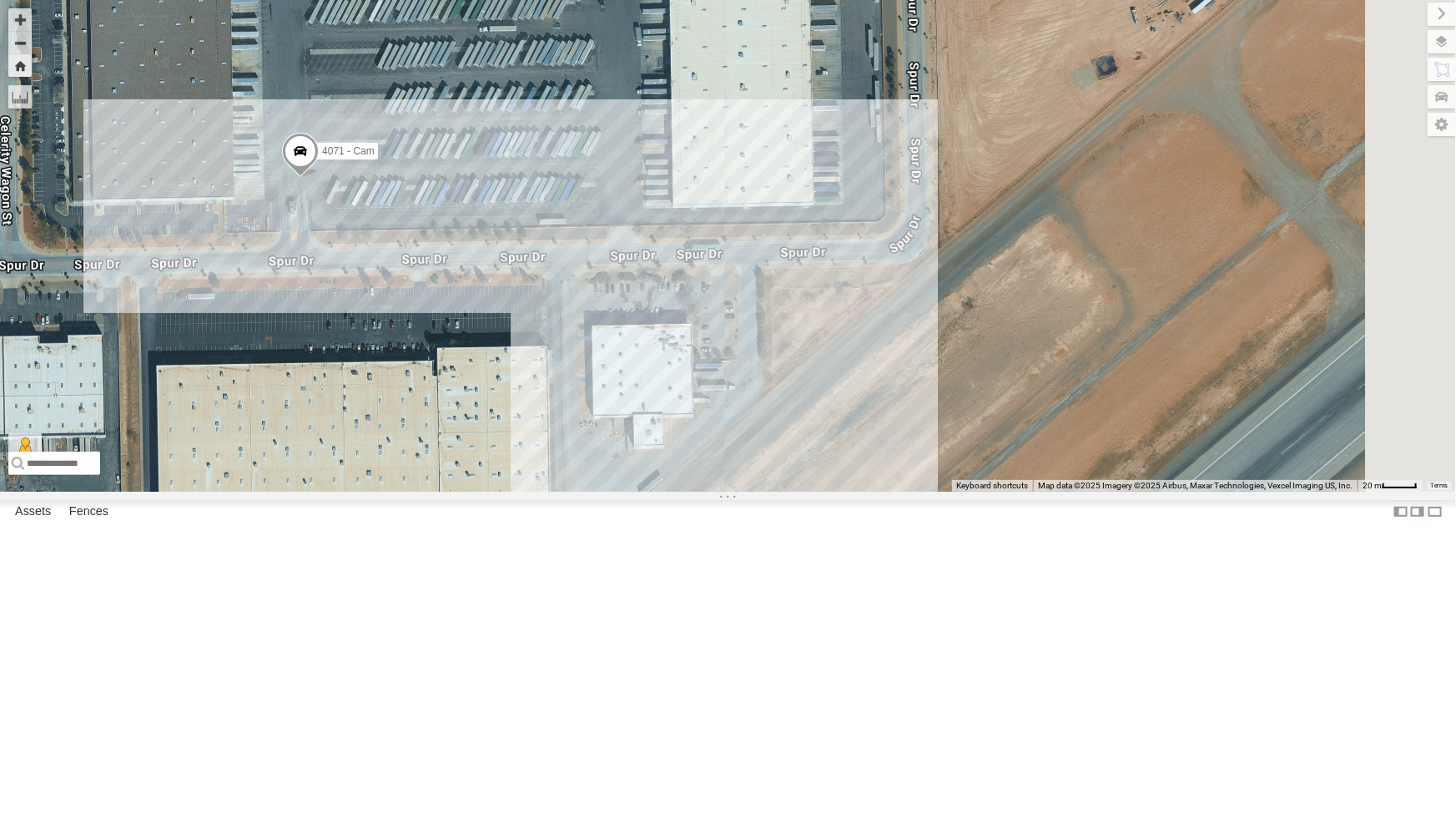
click at [810, 492] on div "4071 - Cam" at bounding box center [728, 246] width 1456 height 492
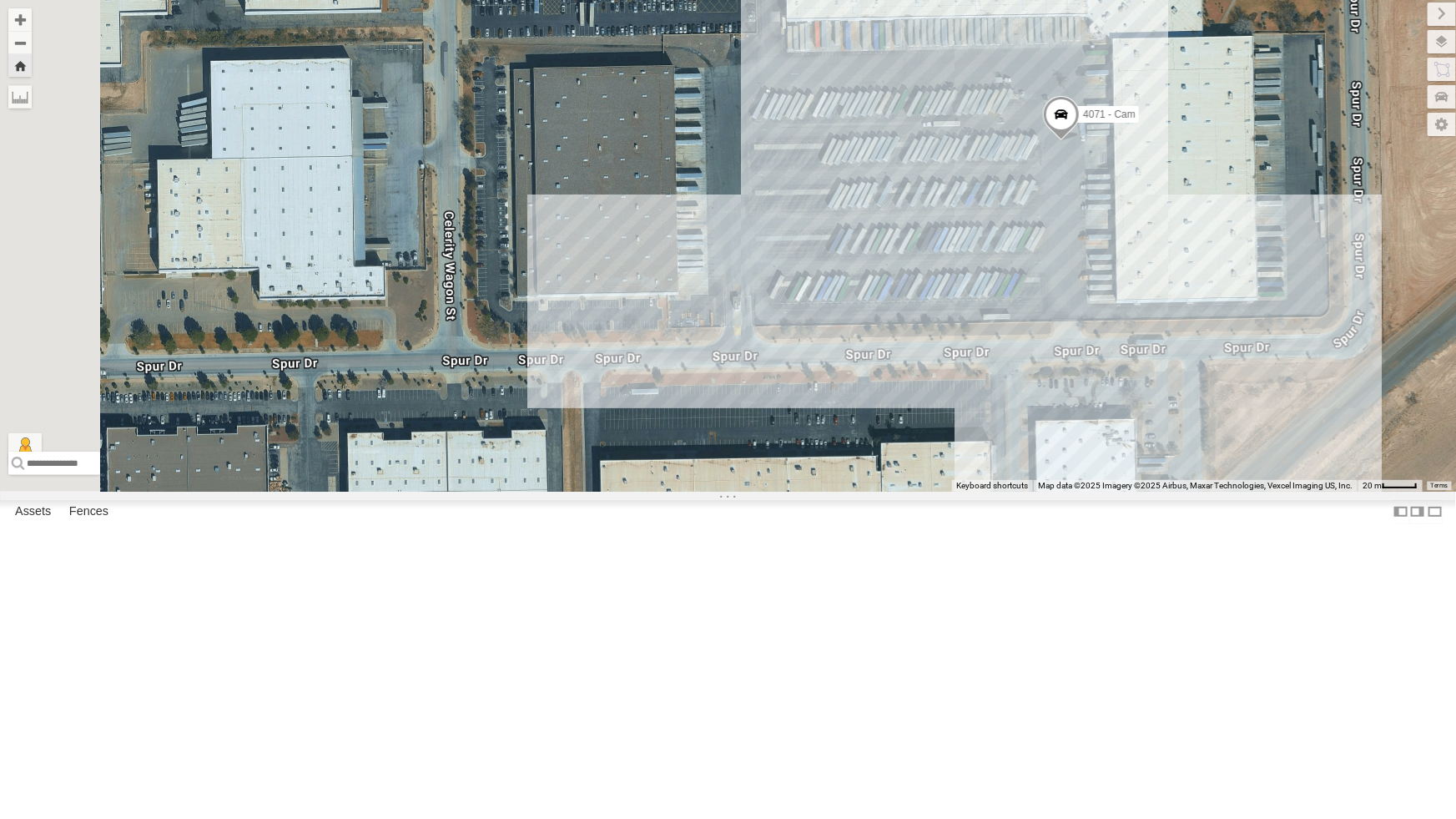
click at [589, 492] on div "4071 - Cam" at bounding box center [728, 246] width 1456 height 492
click at [0, 0] on div "212 - Cam All Assets" at bounding box center [0, 0] width 0 height 0
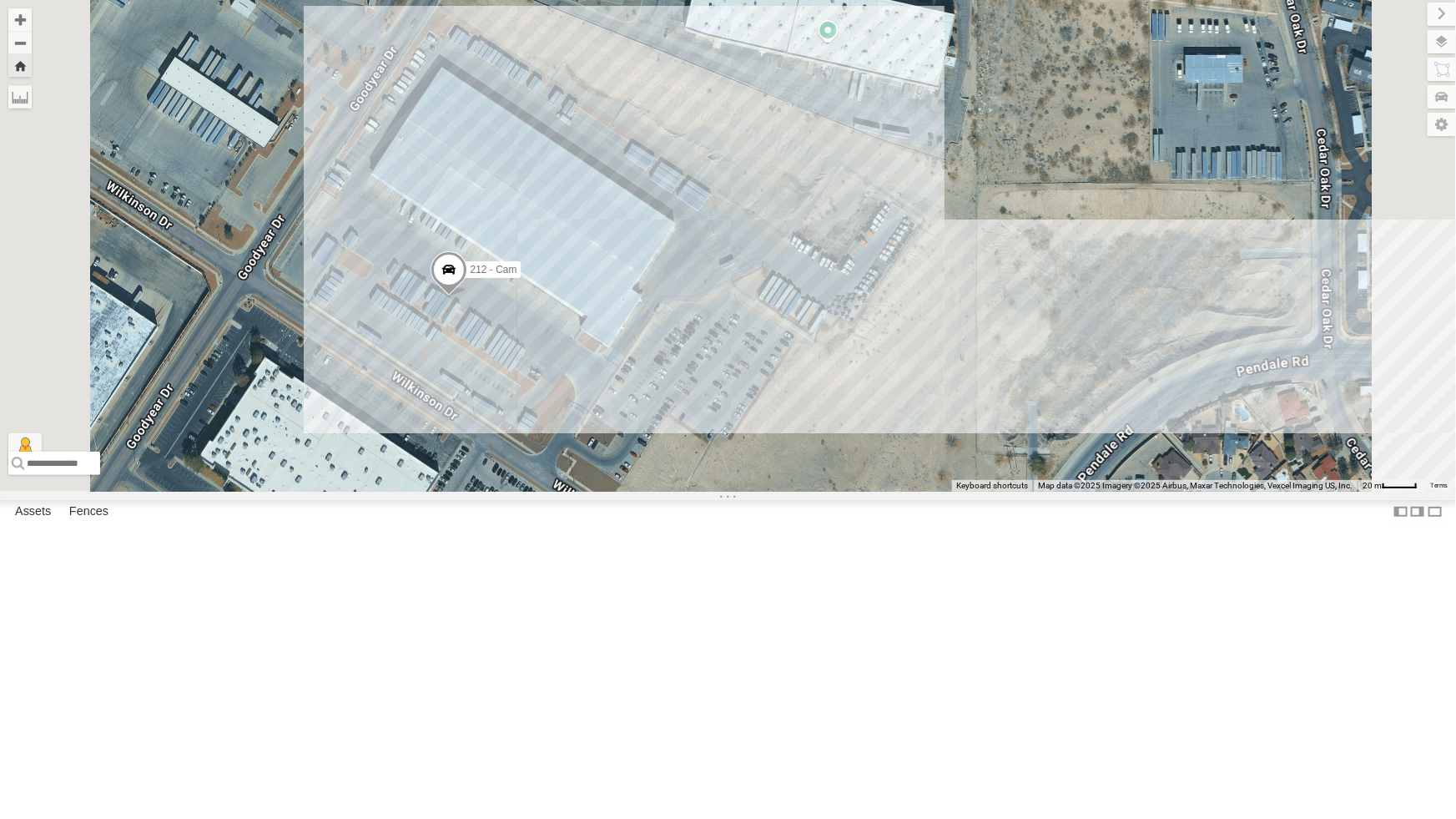
click at [0, 0] on div "4071 - Cam" at bounding box center [0, 0] width 0 height 0
